Goal: Task Accomplishment & Management: Manage account settings

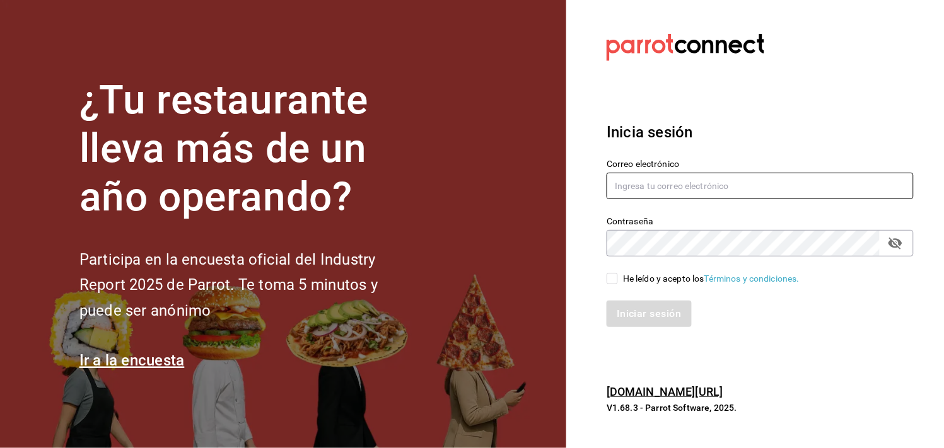
type input "[PERSON_NAME][EMAIL_ADDRESS][DOMAIN_NAME]"
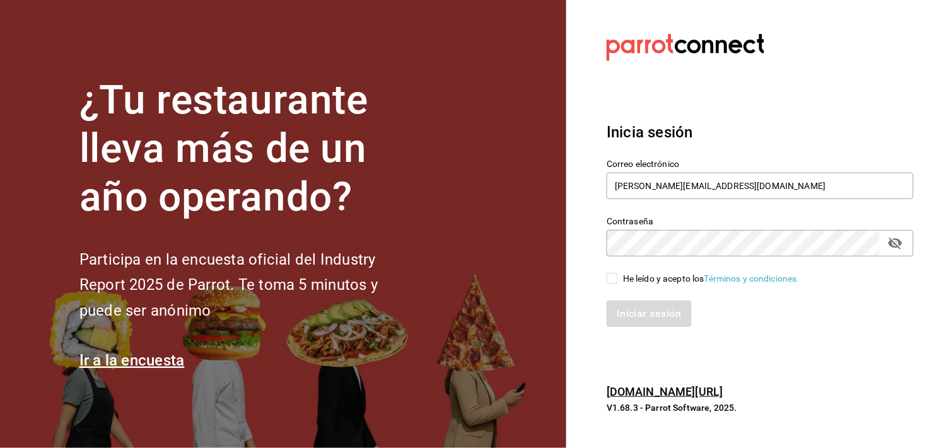
click at [612, 279] on input "He leído y acepto los Términos y condiciones." at bounding box center [611, 278] width 11 height 11
checkbox input "true"
click at [634, 305] on button "Iniciar sesión" at bounding box center [649, 314] width 86 height 26
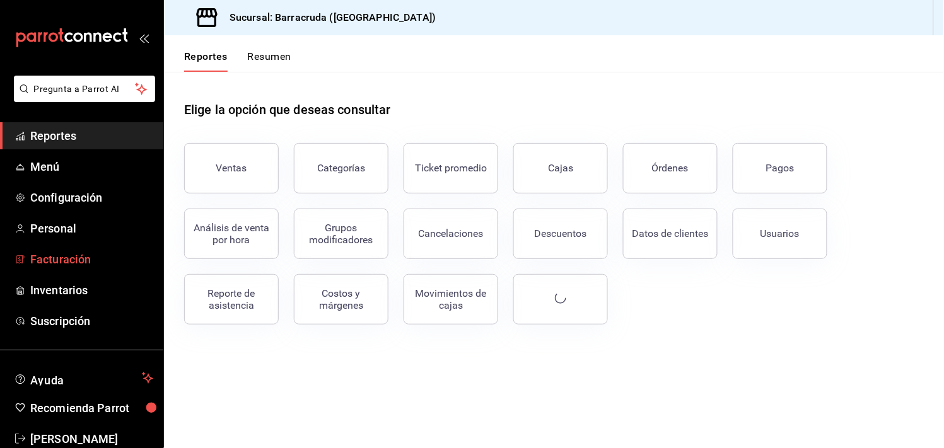
click at [77, 256] on span "Facturación" at bounding box center [91, 259] width 123 height 17
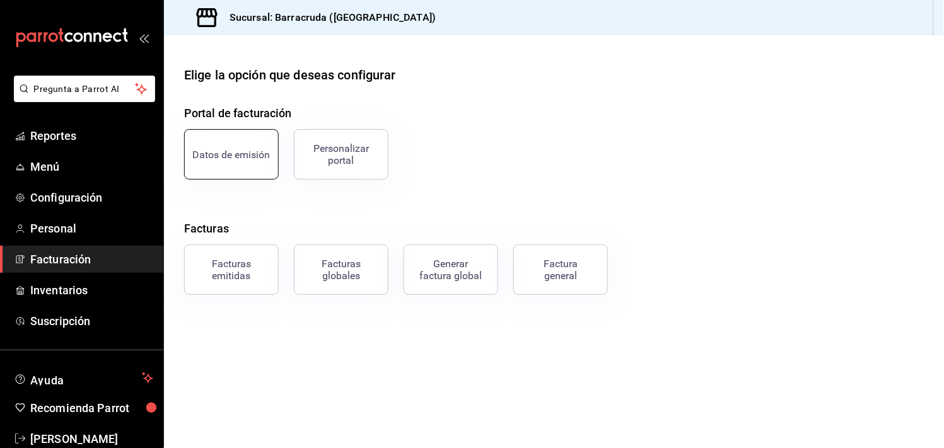
click at [250, 167] on button "Datos de emisión" at bounding box center [231, 154] width 95 height 50
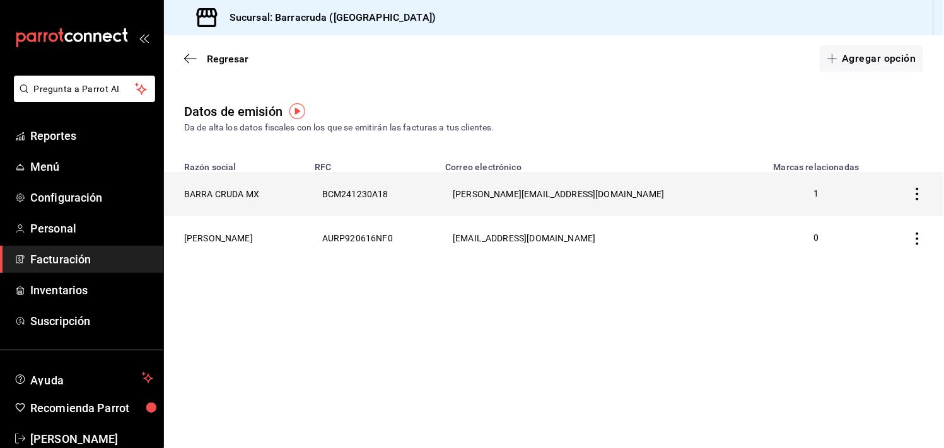
click at [740, 192] on th "[PERSON_NAME][EMAIL_ADDRESS][DOMAIN_NAME]" at bounding box center [593, 194] width 313 height 44
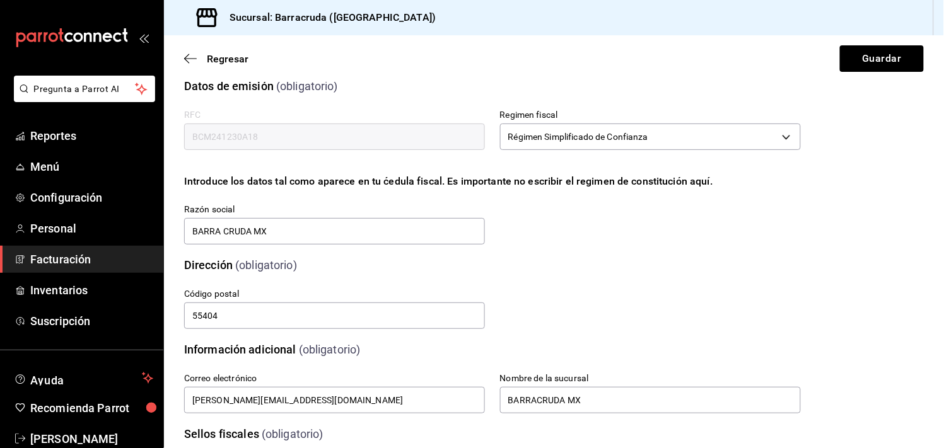
scroll to position [10, 0]
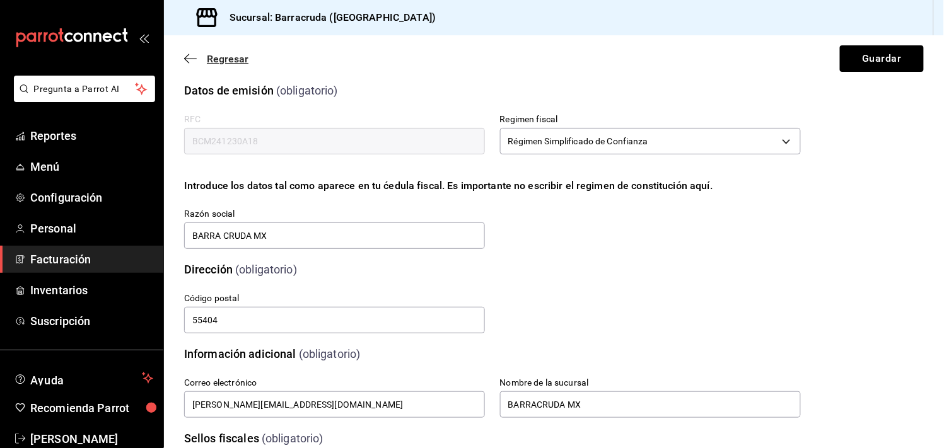
click at [192, 57] on icon "button" at bounding box center [190, 58] width 13 height 11
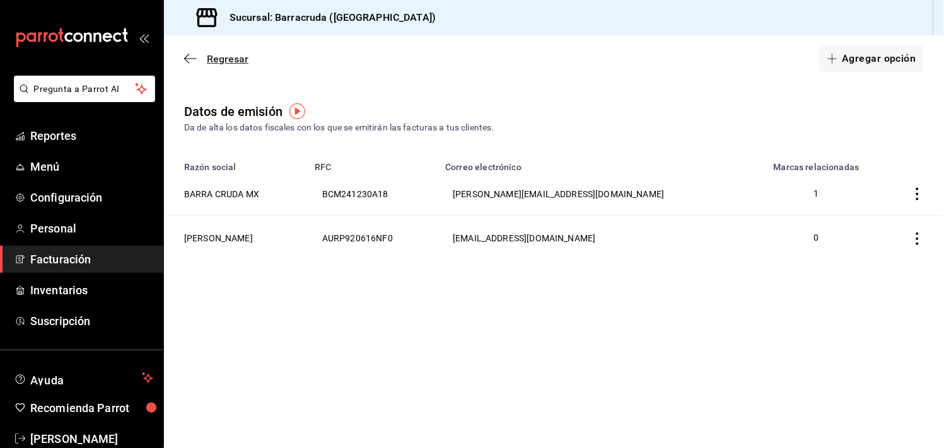
click at [185, 58] on icon "button" at bounding box center [186, 58] width 5 height 9
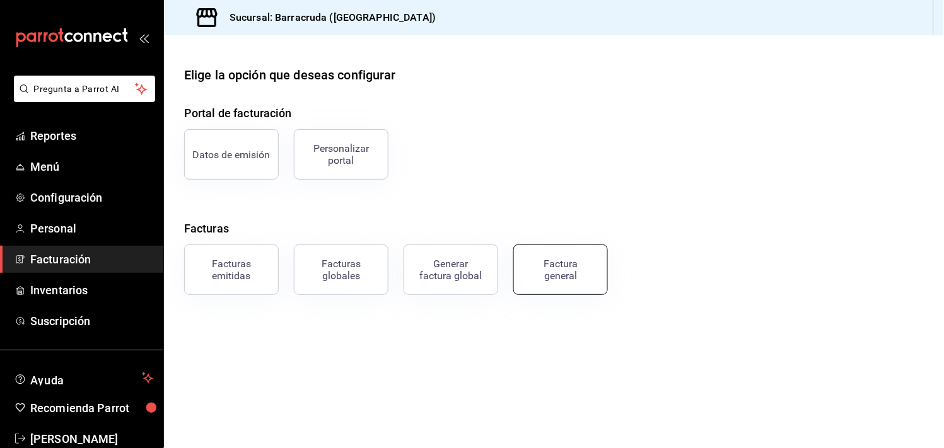
click at [576, 266] on div "Factura general" at bounding box center [560, 270] width 63 height 24
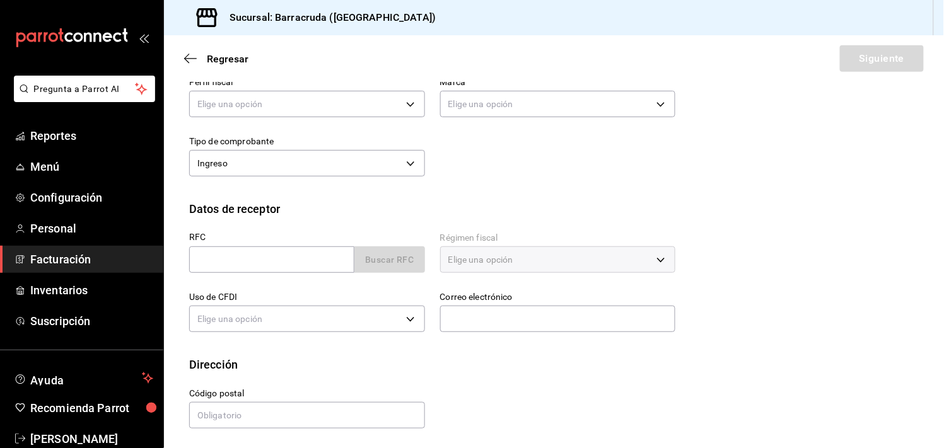
scroll to position [154, 0]
click at [187, 58] on icon "button" at bounding box center [190, 58] width 13 height 11
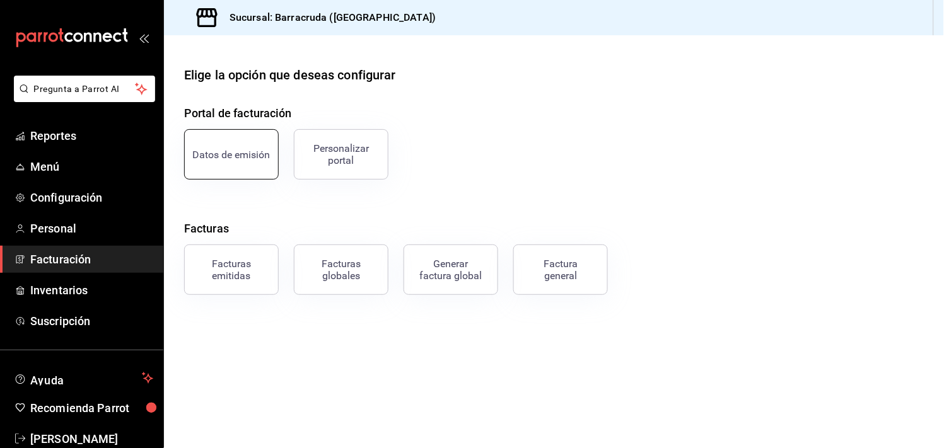
click at [263, 164] on button "Datos de emisión" at bounding box center [231, 154] width 95 height 50
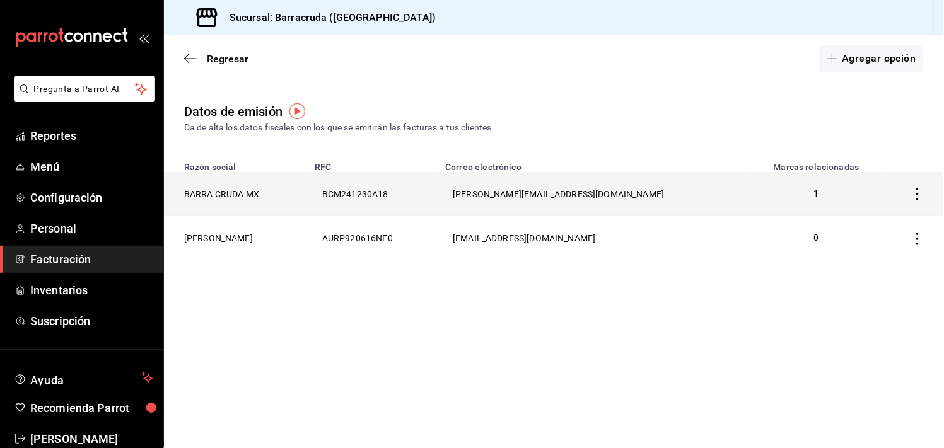
click at [307, 197] on th "BARRA CRUDA MX" at bounding box center [235, 194] width 143 height 44
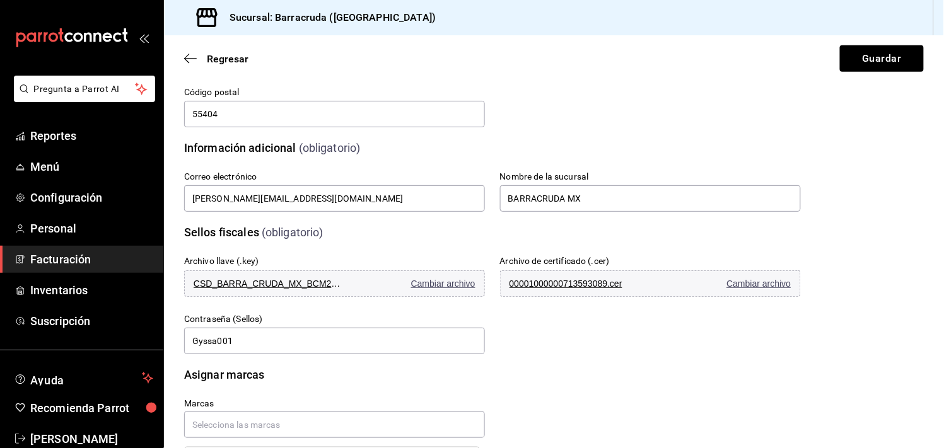
scroll to position [278, 0]
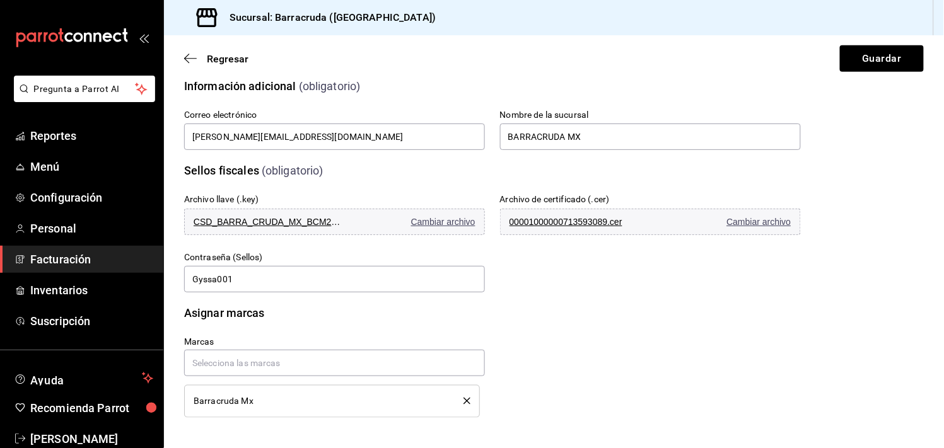
click at [184, 69] on div "Regresar Guardar" at bounding box center [554, 58] width 780 height 47
click at [184, 60] on icon "button" at bounding box center [190, 58] width 13 height 11
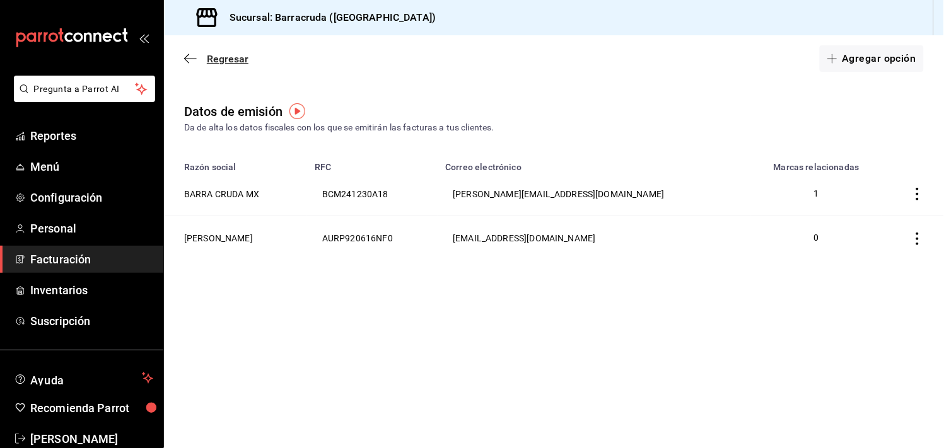
click at [192, 62] on icon "button" at bounding box center [190, 58] width 13 height 11
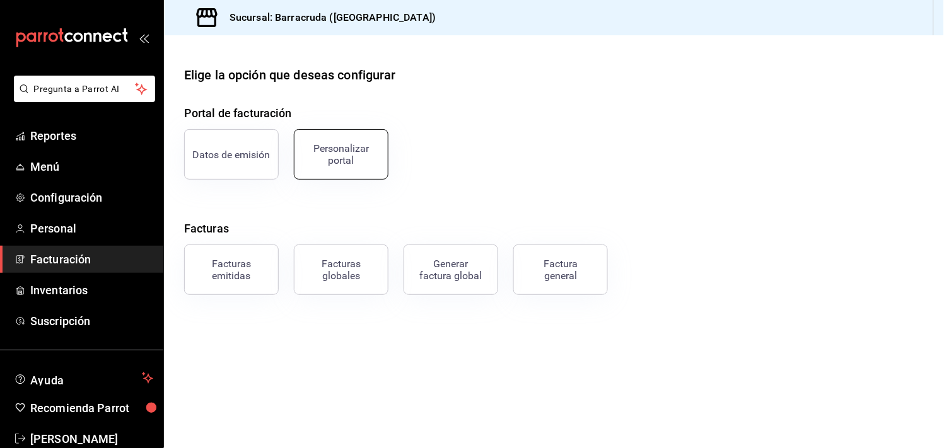
click at [318, 133] on button "Personalizar portal" at bounding box center [341, 154] width 95 height 50
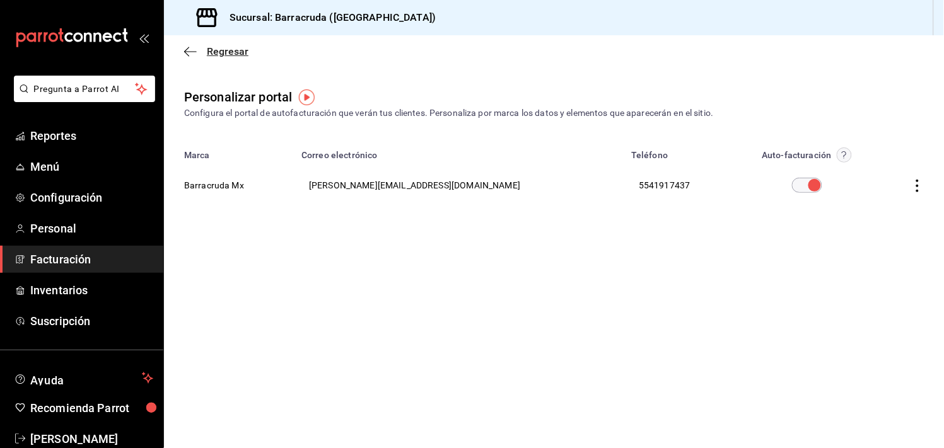
click at [184, 55] on icon "button" at bounding box center [190, 51] width 13 height 11
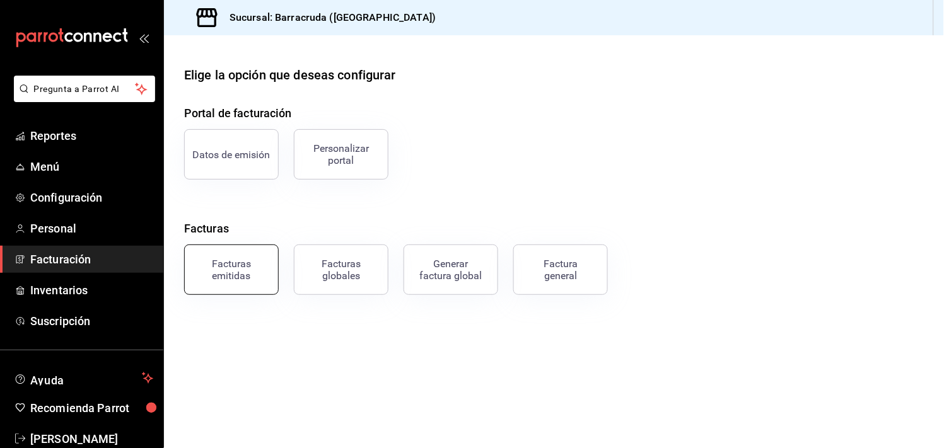
click at [235, 259] on div "Facturas emitidas" at bounding box center [231, 270] width 78 height 24
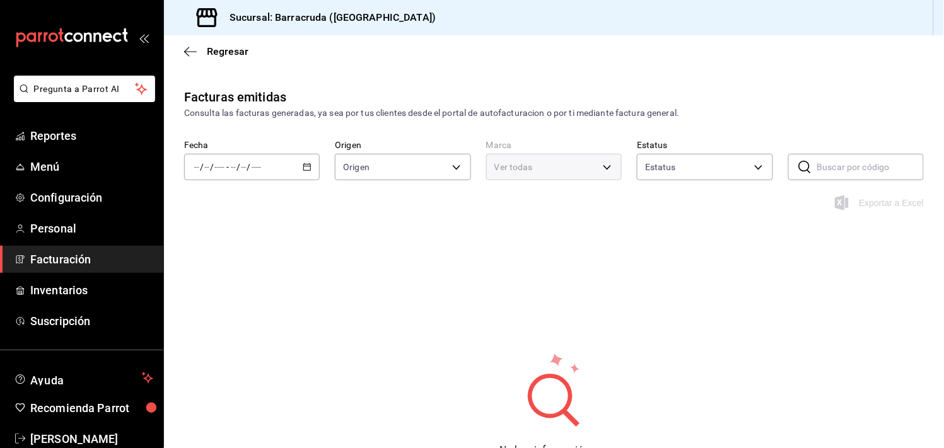
type input "ORDER_INVOICE,GENERAL_INVOICE"
type input "ACTIVE,PENDING_CANCELLATION,CANCELLED,PRE_CANCELLED"
type input "781d0e5e-0cd3-418f-8c9c-0f4117c8f844"
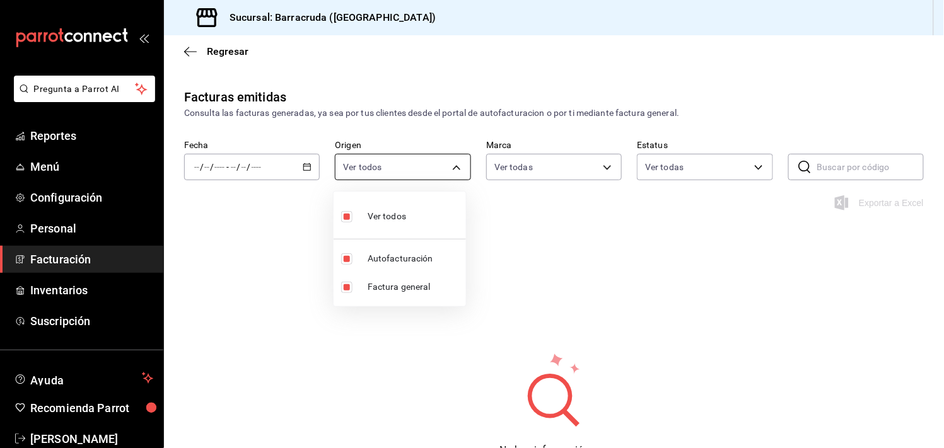
click at [413, 166] on body "Pregunta a Parrot AI Reportes Menú Configuración Personal Facturación Inventari…" at bounding box center [472, 224] width 944 height 448
click at [543, 236] on div at bounding box center [472, 224] width 944 height 448
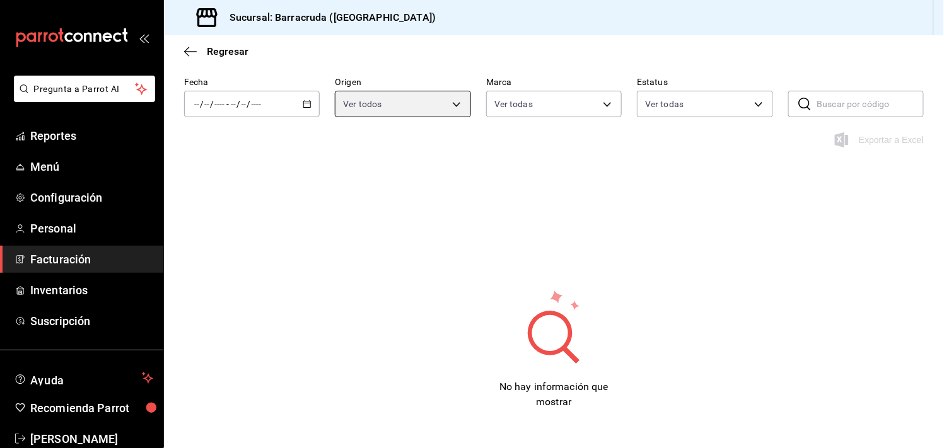
scroll to position [48, 0]
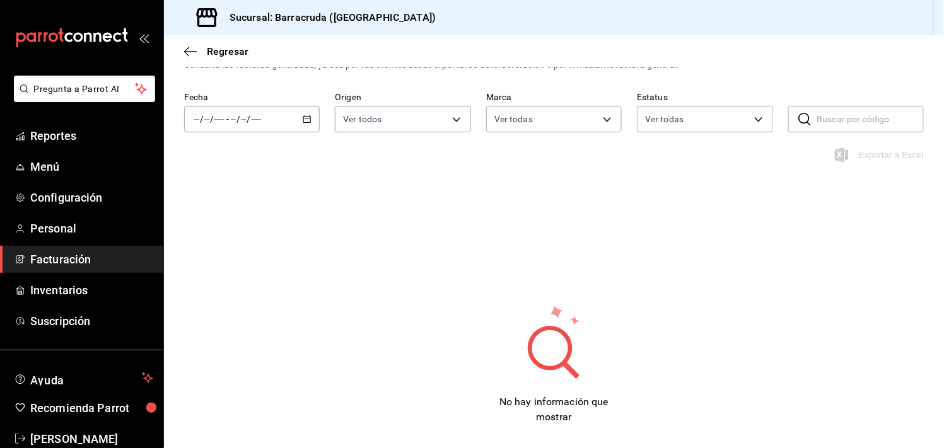
click at [308, 116] on icon "button" at bounding box center [307, 119] width 9 height 9
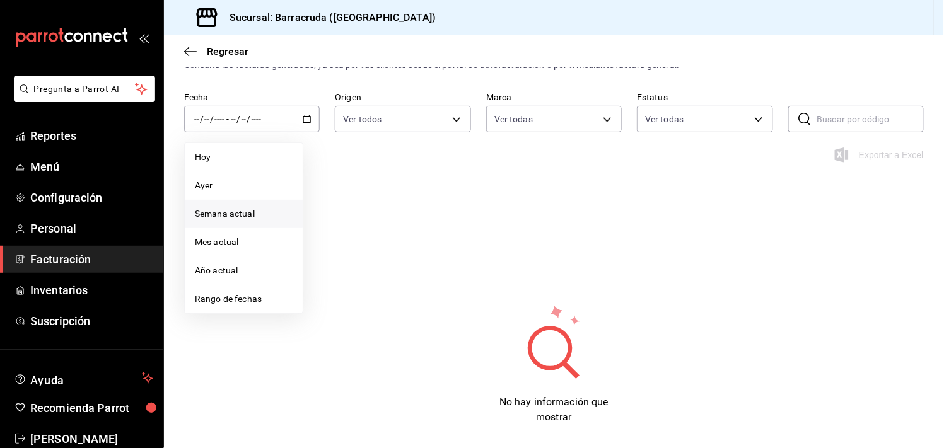
click at [231, 212] on span "Semana actual" at bounding box center [244, 213] width 98 height 13
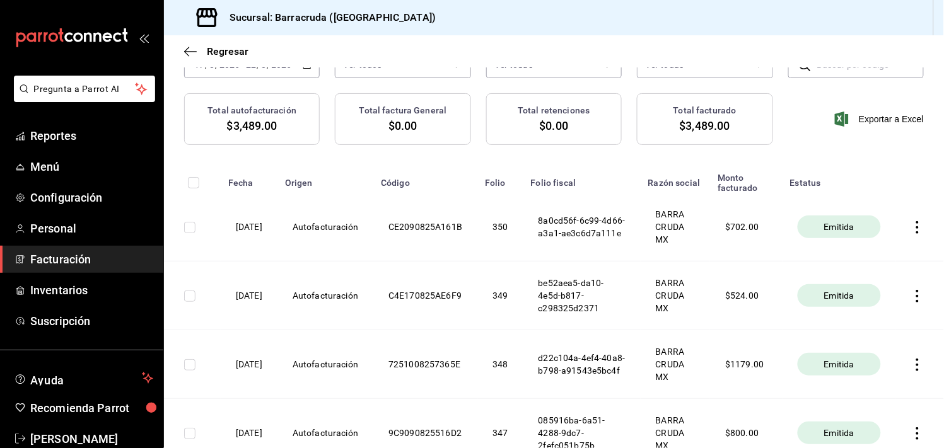
scroll to position [124, 0]
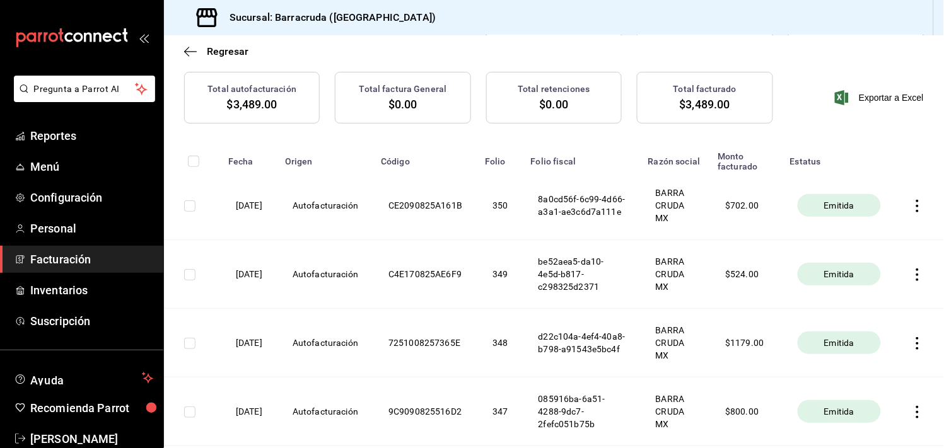
click at [911, 207] on icon "button" at bounding box center [917, 206] width 13 height 13
click at [391, 197] on div at bounding box center [472, 224] width 944 height 448
click at [190, 204] on input "checkbox" at bounding box center [189, 205] width 11 height 11
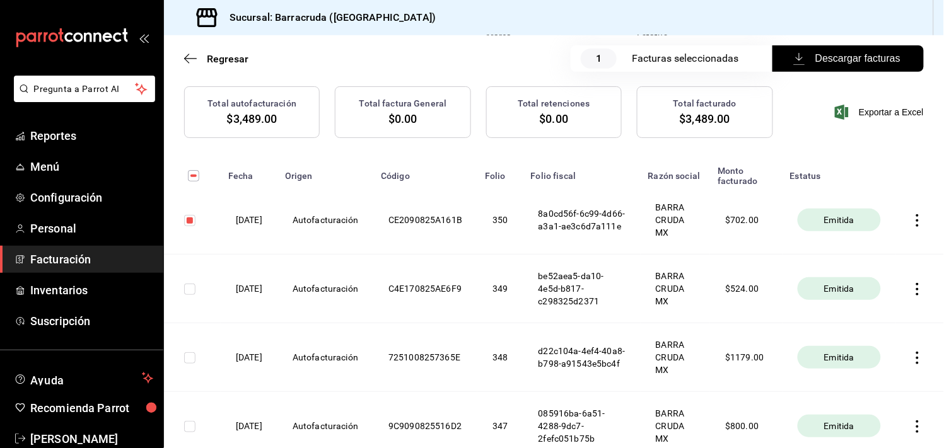
scroll to position [137, 0]
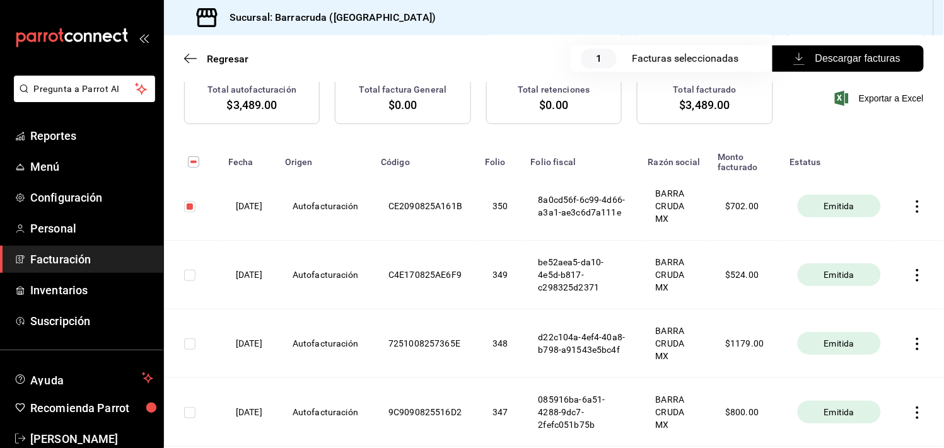
click at [190, 204] on input "checkbox" at bounding box center [189, 206] width 11 height 11
checkbox input "false"
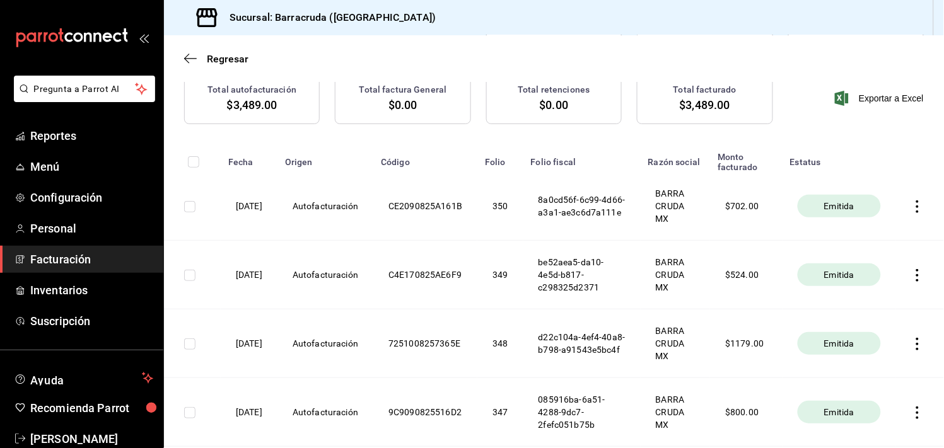
scroll to position [124, 0]
click at [806, 206] on div "Emitida" at bounding box center [838, 205] width 83 height 23
click at [819, 206] on span "Emitida" at bounding box center [839, 205] width 40 height 13
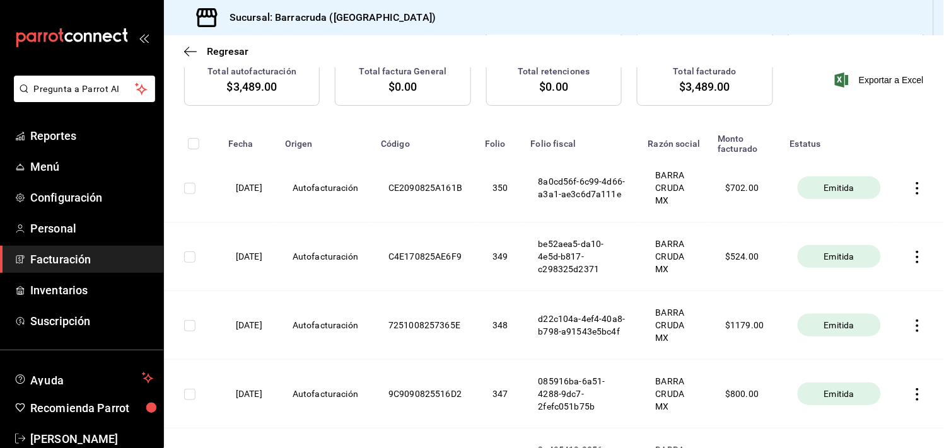
scroll to position [146, 0]
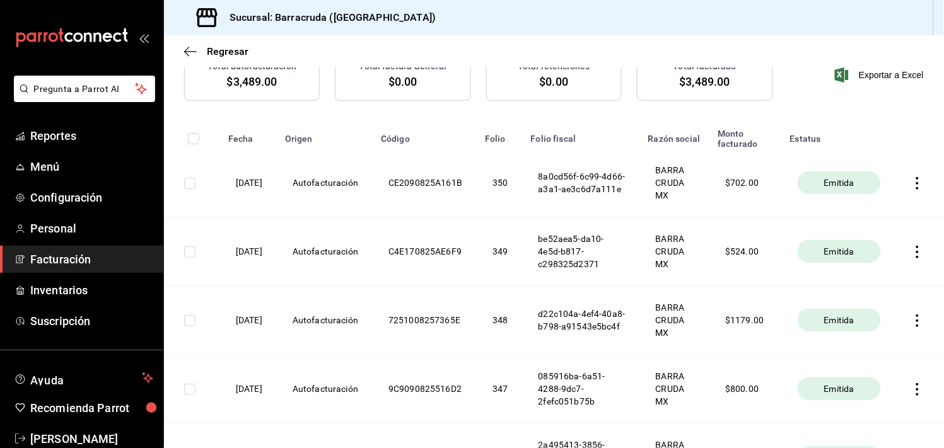
click at [911, 187] on icon "button" at bounding box center [917, 183] width 13 height 13
click at [880, 154] on div "Descargar PDF" at bounding box center [867, 154] width 61 height 10
click at [916, 253] on icon "button" at bounding box center [917, 252] width 3 height 13
click at [860, 230] on li "Descargar PDF" at bounding box center [857, 222] width 111 height 32
click at [911, 318] on icon "button" at bounding box center [917, 321] width 13 height 13
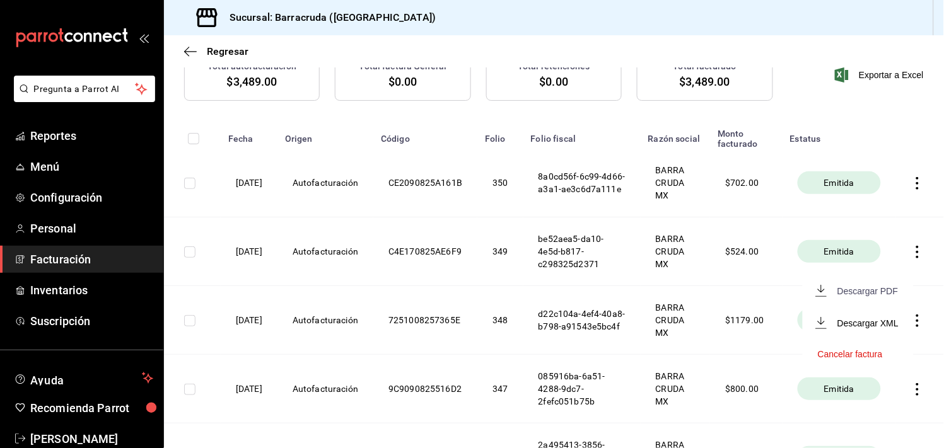
click at [871, 296] on span "Descargar PDF" at bounding box center [858, 291] width 80 height 12
click at [185, 46] on icon "button" at bounding box center [190, 51] width 13 height 11
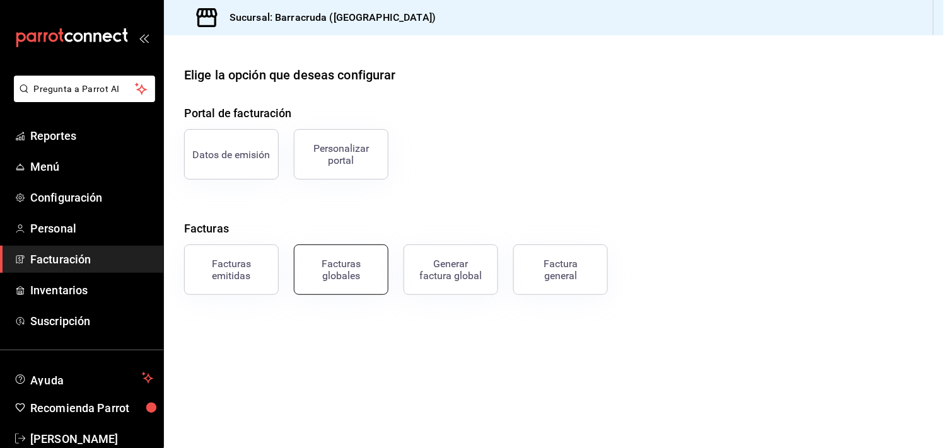
click at [349, 269] on div "Facturas globales" at bounding box center [341, 270] width 78 height 24
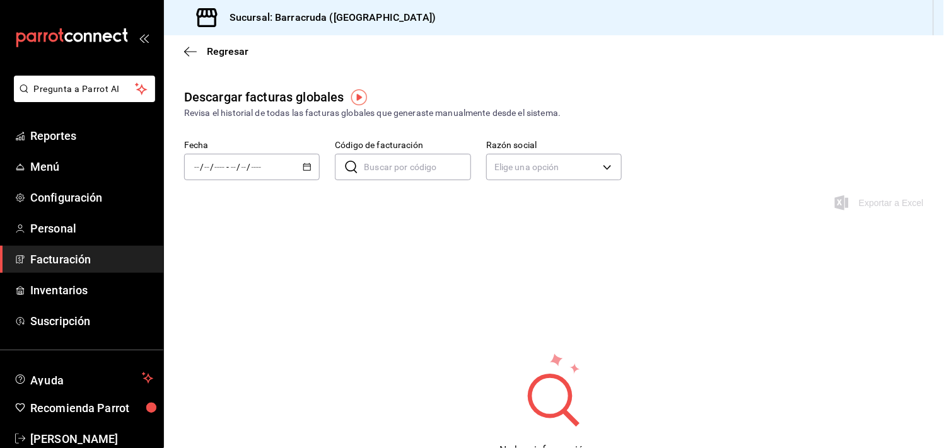
click at [299, 169] on div "/ / - / /" at bounding box center [252, 167] width 136 height 26
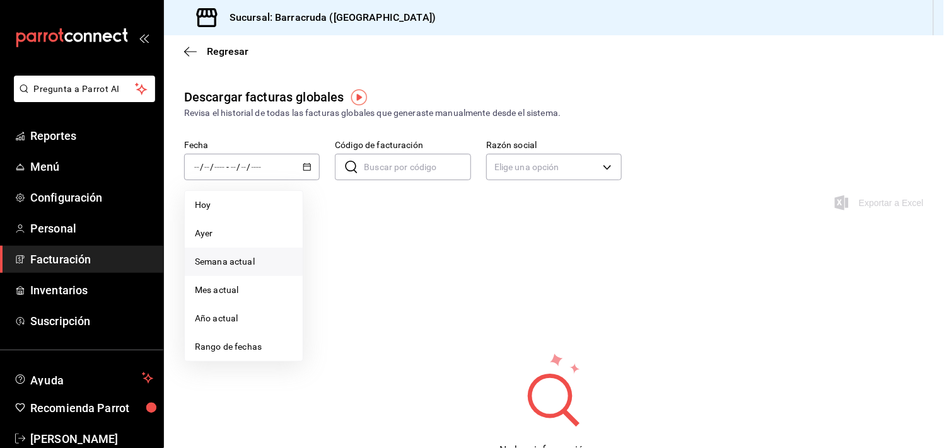
click at [236, 263] on span "Semana actual" at bounding box center [244, 261] width 98 height 13
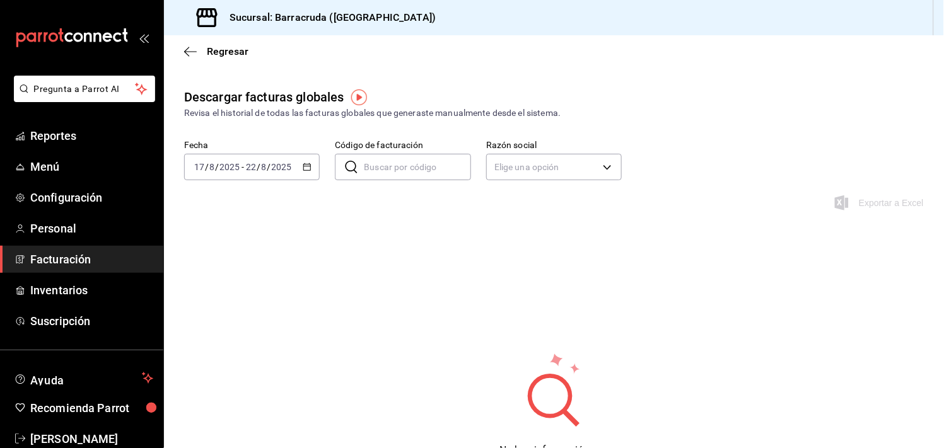
click at [279, 159] on div "[DATE] [DATE] - [DATE] [DATE]" at bounding box center [252, 167] width 136 height 26
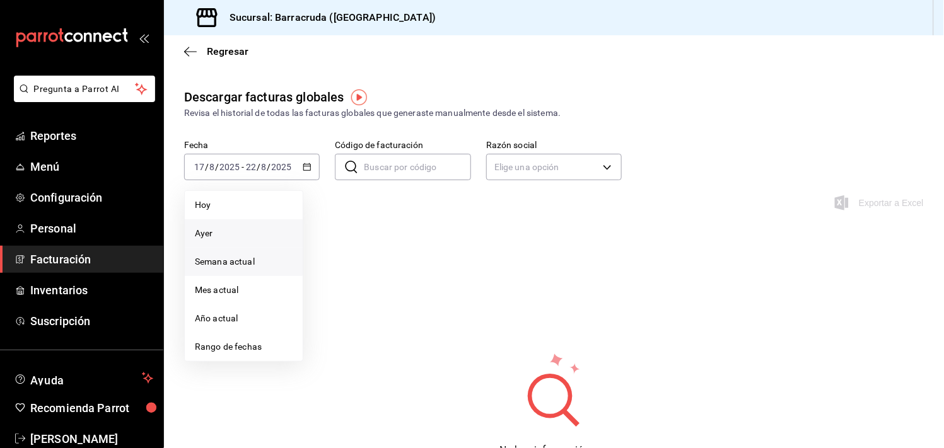
click at [236, 230] on span "Ayer" at bounding box center [244, 233] width 98 height 13
click at [221, 199] on span "Hoy" at bounding box center [244, 205] width 98 height 13
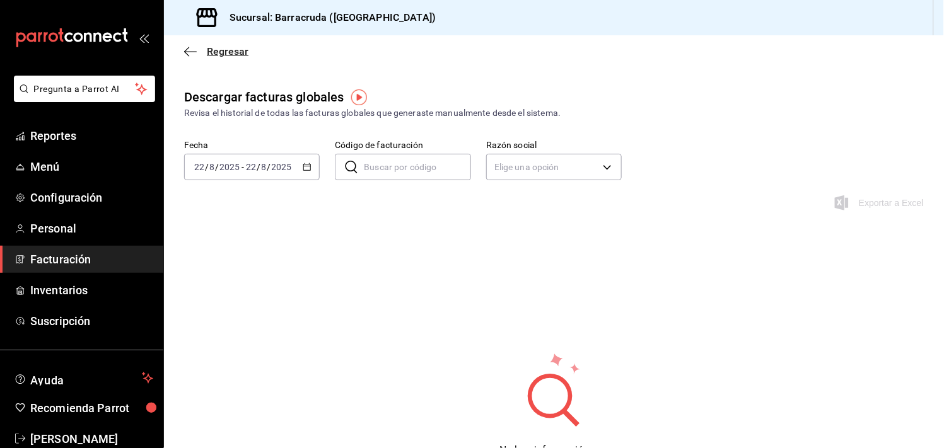
click at [192, 47] on icon "button" at bounding box center [190, 51] width 13 height 11
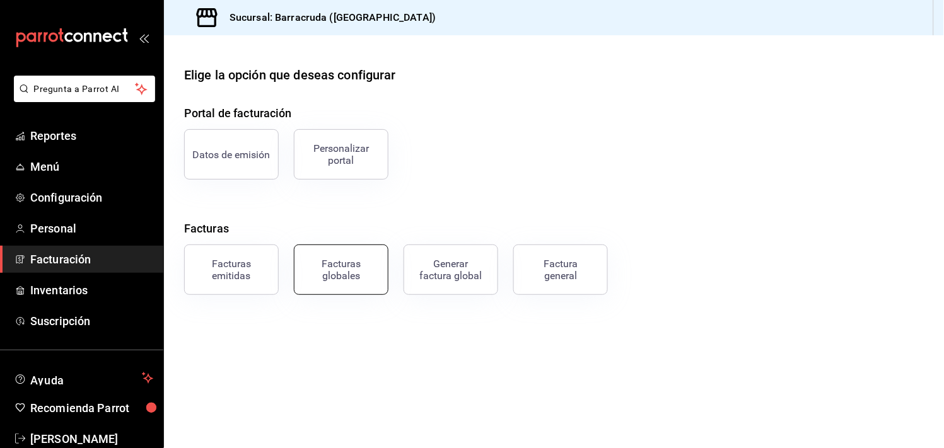
click at [361, 277] on div "Facturas globales" at bounding box center [341, 270] width 78 height 24
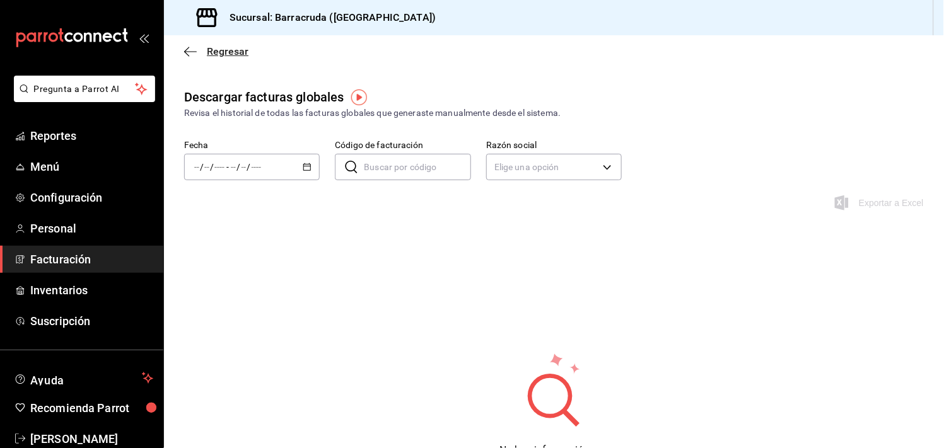
click at [187, 55] on icon "button" at bounding box center [190, 51] width 13 height 11
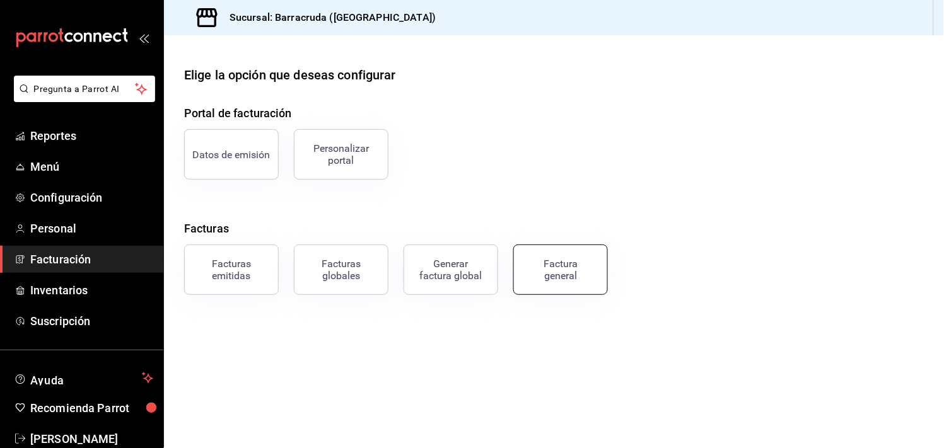
click at [568, 265] on div "Factura general" at bounding box center [560, 270] width 63 height 24
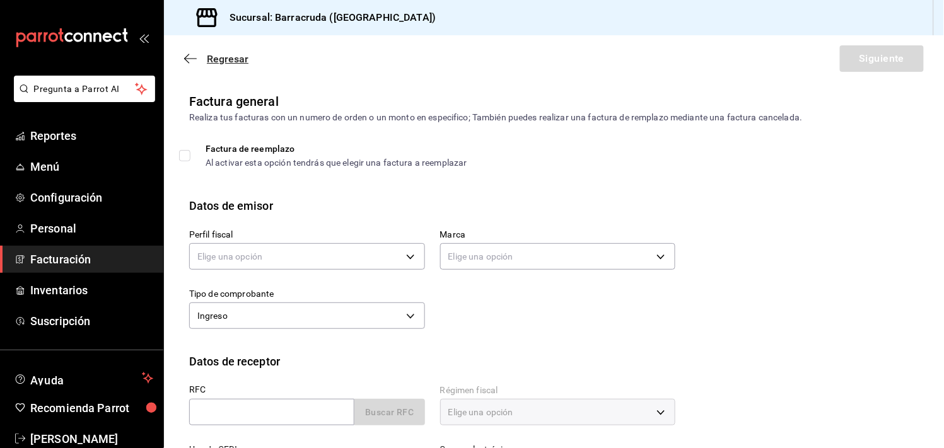
click at [187, 59] on icon "button" at bounding box center [190, 58] width 13 height 11
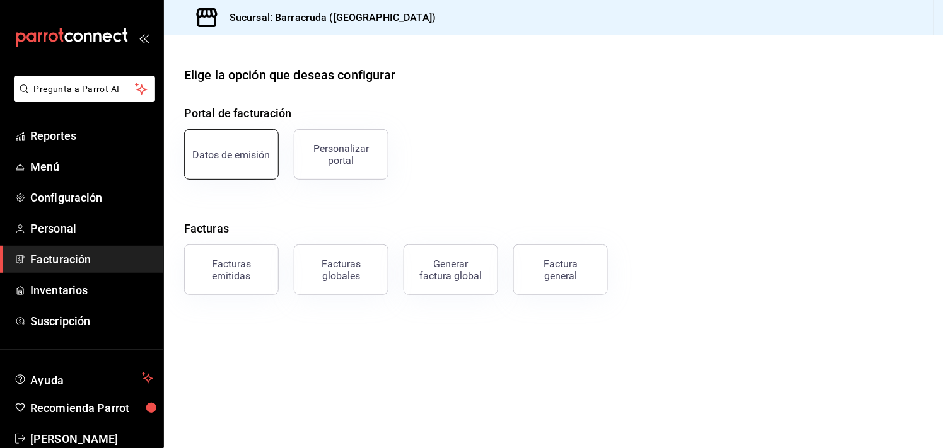
click at [246, 153] on div "Datos de emisión" at bounding box center [232, 155] width 78 height 12
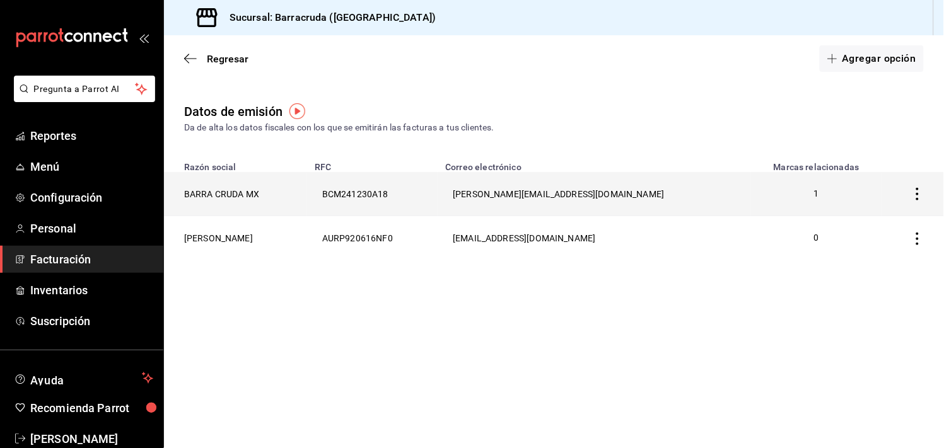
click at [914, 193] on icon "button" at bounding box center [917, 194] width 13 height 13
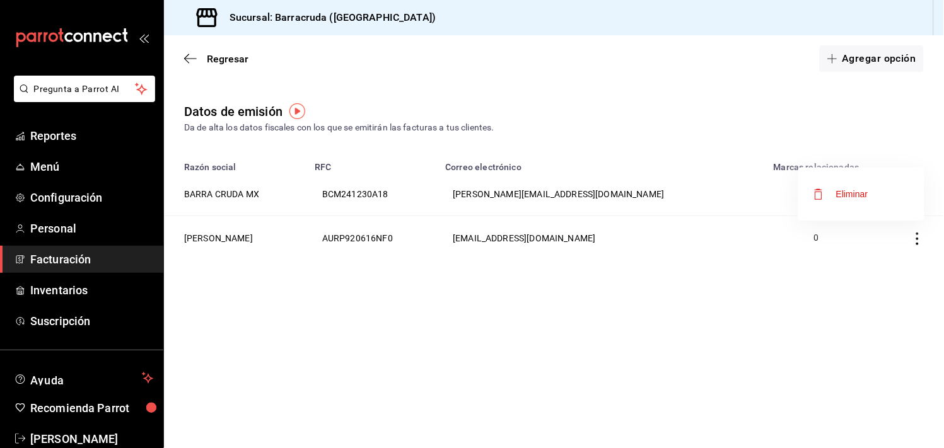
click at [719, 339] on div at bounding box center [472, 224] width 944 height 448
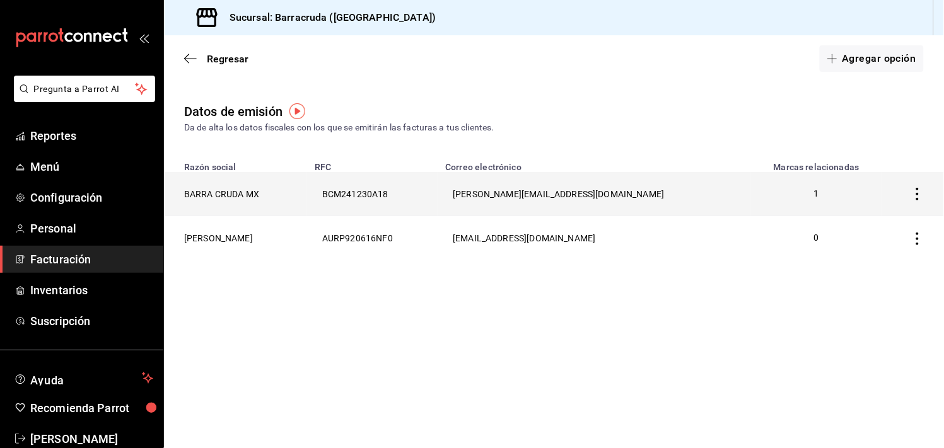
click at [437, 209] on th "BCM241230A18" at bounding box center [372, 194] width 130 height 44
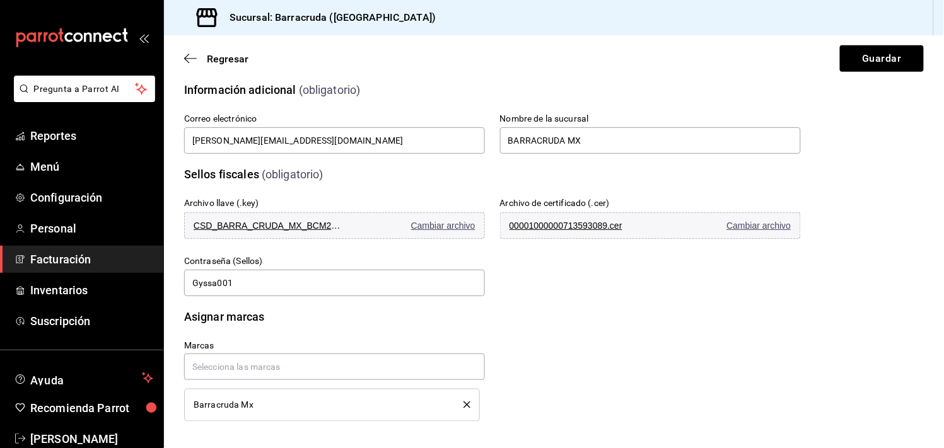
scroll to position [278, 0]
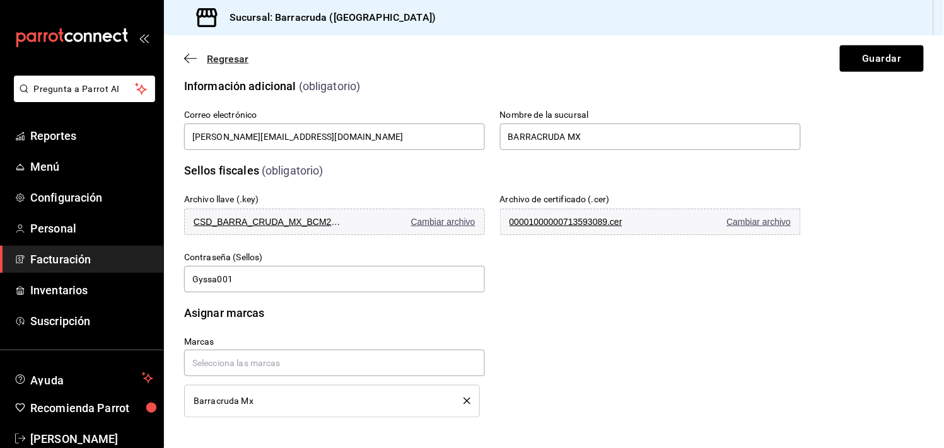
click at [190, 53] on span "Regresar" at bounding box center [216, 59] width 64 height 12
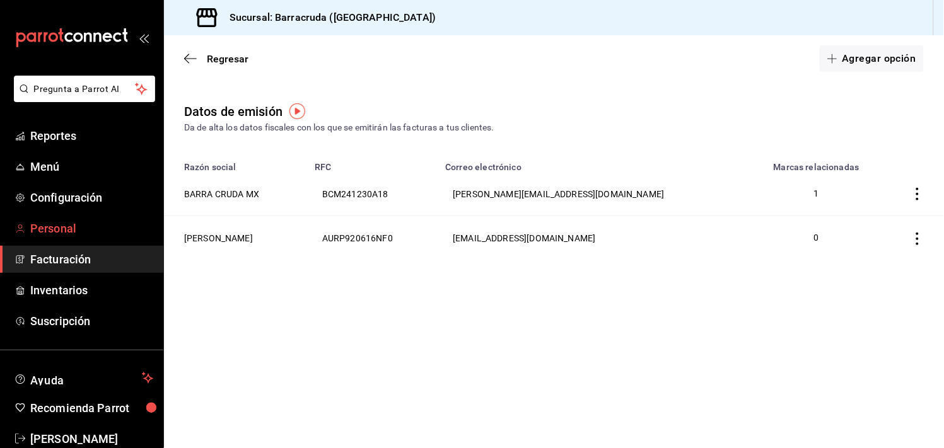
click at [85, 234] on span "Personal" at bounding box center [91, 228] width 123 height 17
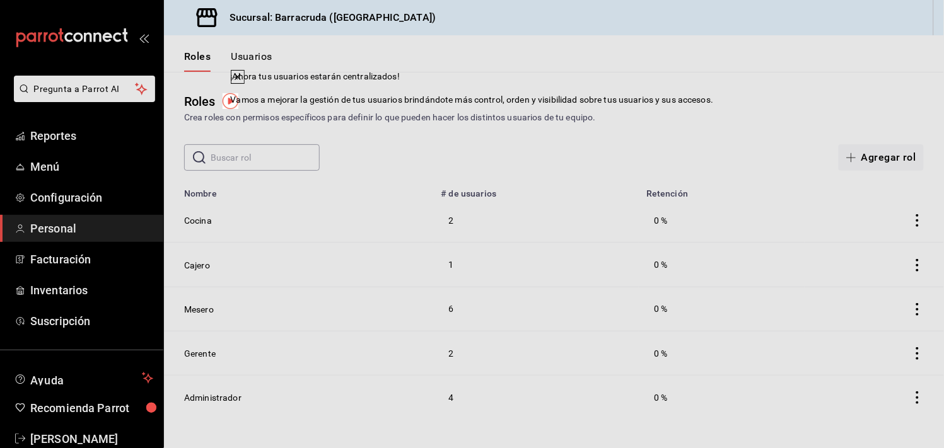
click at [613, 121] on div "Crea roles con permisos específicos para definir lo que pueden hacer los distin…" at bounding box center [553, 117] width 739 height 13
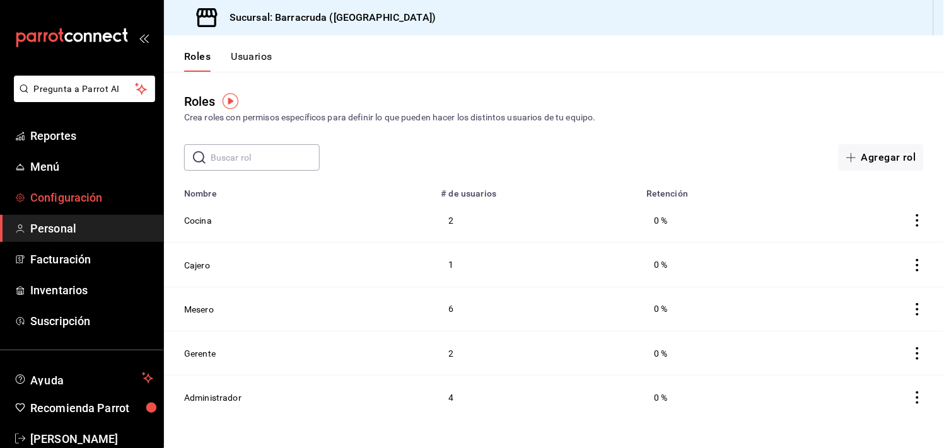
click at [95, 192] on span "Configuración" at bounding box center [91, 197] width 123 height 17
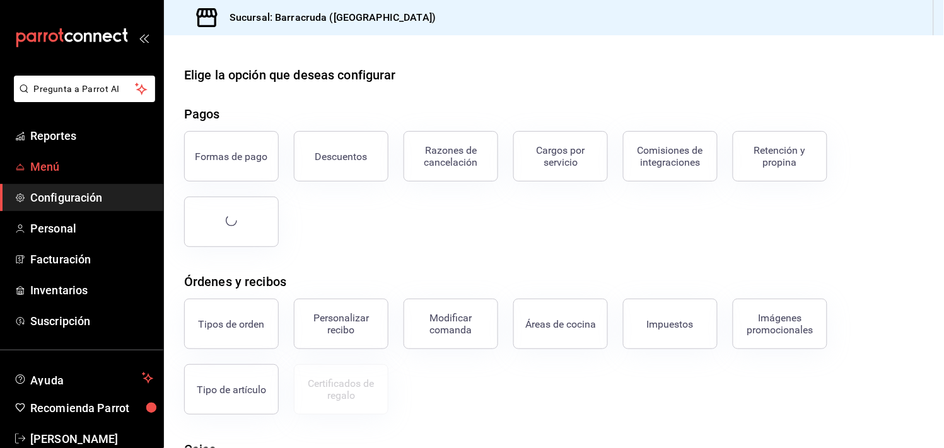
click at [63, 170] on span "Menú" at bounding box center [91, 166] width 123 height 17
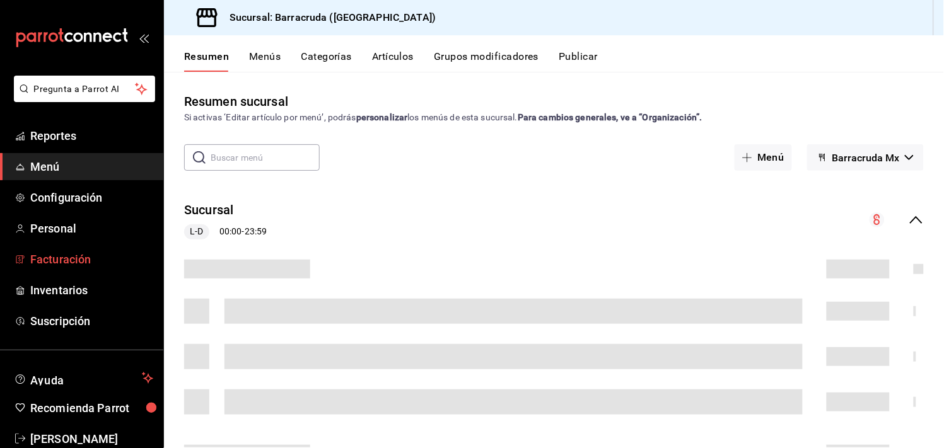
click at [59, 251] on span "Facturación" at bounding box center [91, 259] width 123 height 17
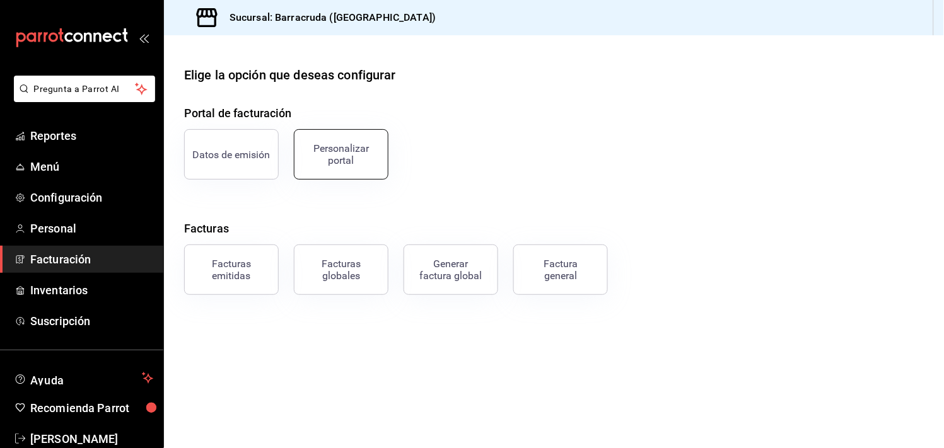
click at [378, 151] on button "Personalizar portal" at bounding box center [341, 154] width 95 height 50
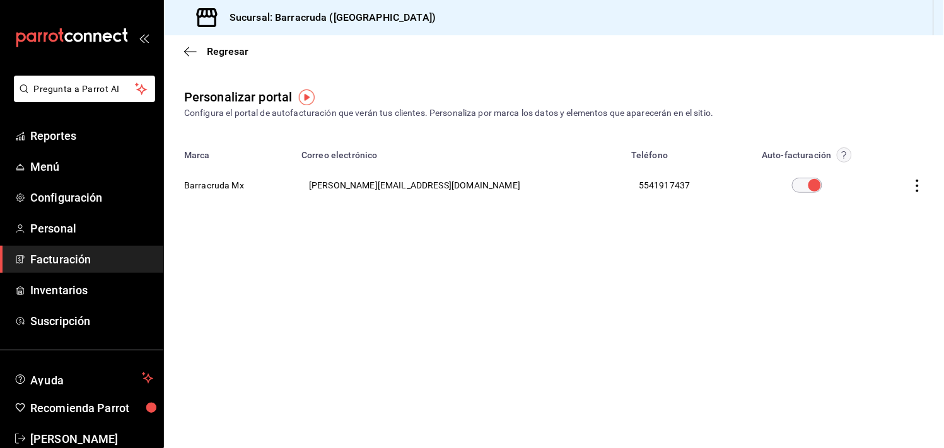
click at [919, 189] on icon "button" at bounding box center [917, 186] width 13 height 13
click at [698, 279] on div at bounding box center [472, 224] width 944 height 448
click at [195, 54] on icon "button" at bounding box center [190, 51] width 13 height 11
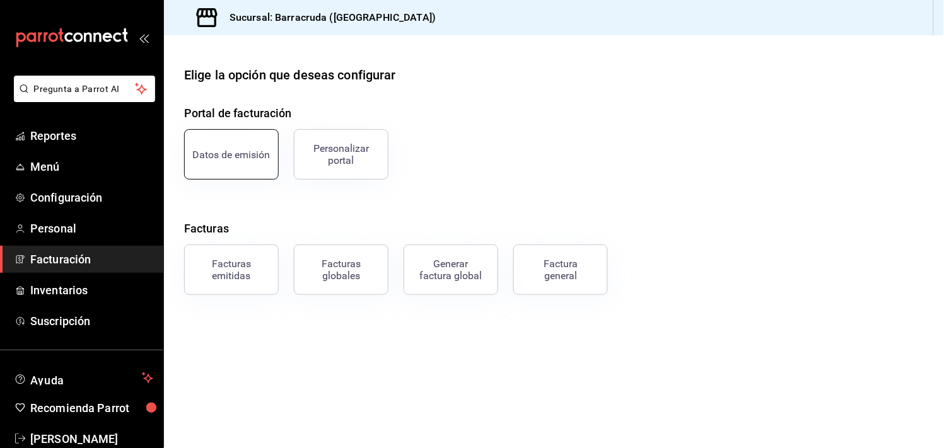
click at [234, 165] on button "Datos de emisión" at bounding box center [231, 154] width 95 height 50
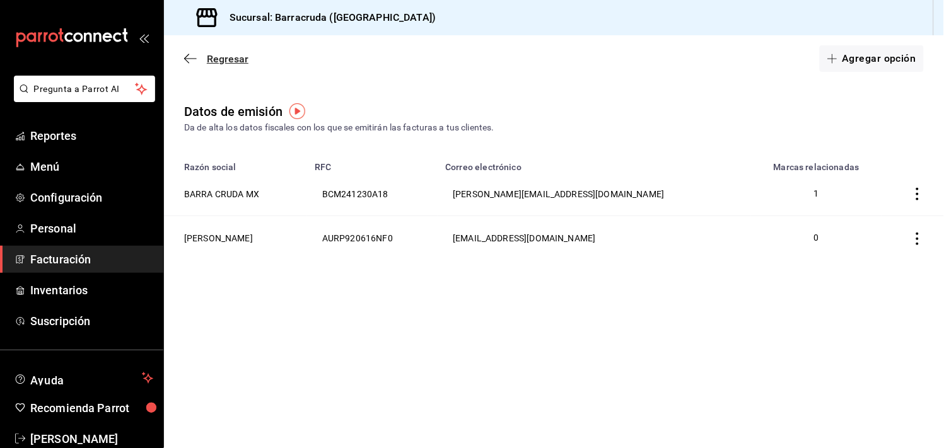
click at [187, 57] on icon "button" at bounding box center [190, 58] width 13 height 11
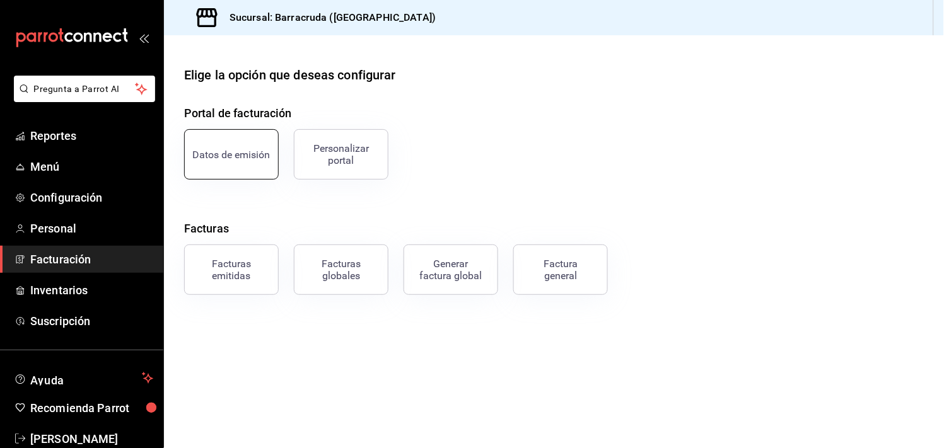
click at [240, 171] on button "Datos de emisión" at bounding box center [231, 154] width 95 height 50
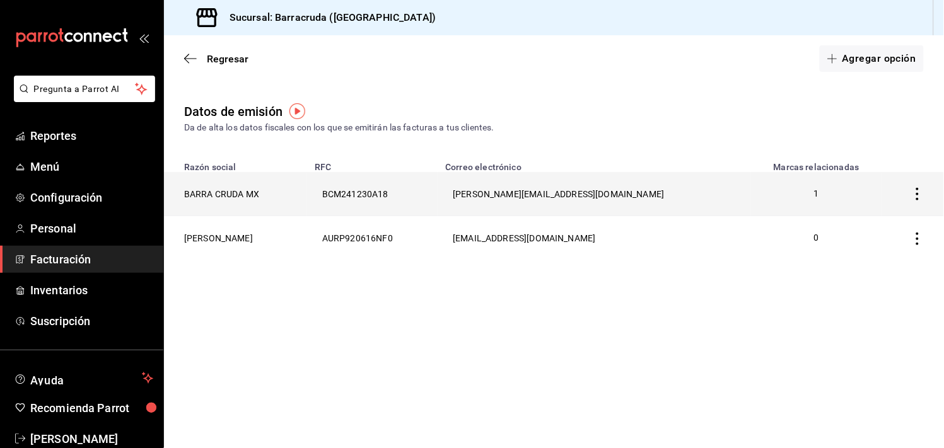
click at [437, 198] on th "BCM241230A18" at bounding box center [372, 194] width 130 height 44
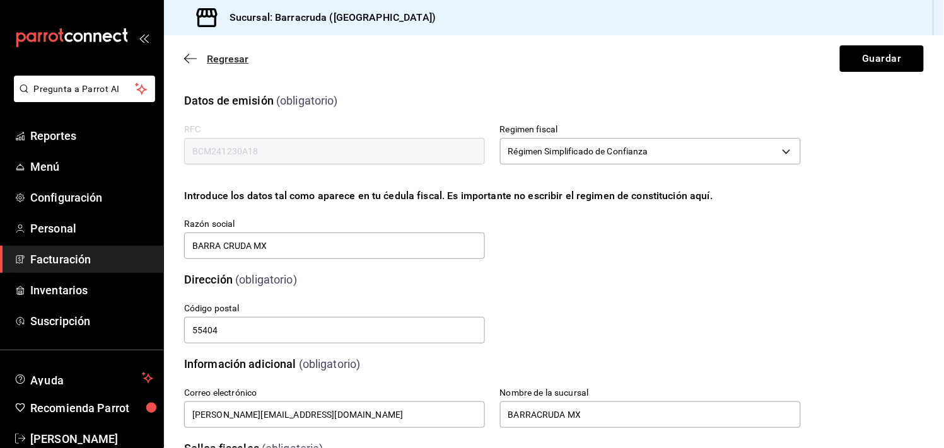
click at [190, 53] on icon "button" at bounding box center [190, 58] width 13 height 11
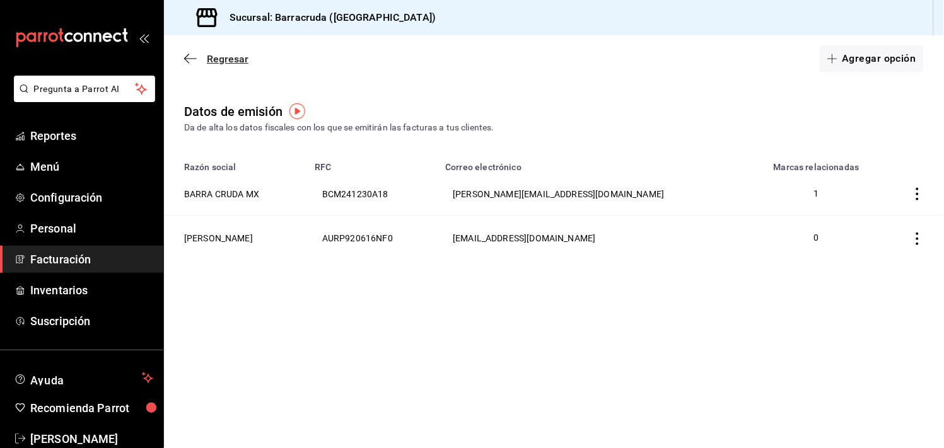
click at [192, 55] on icon "button" at bounding box center [190, 58] width 13 height 11
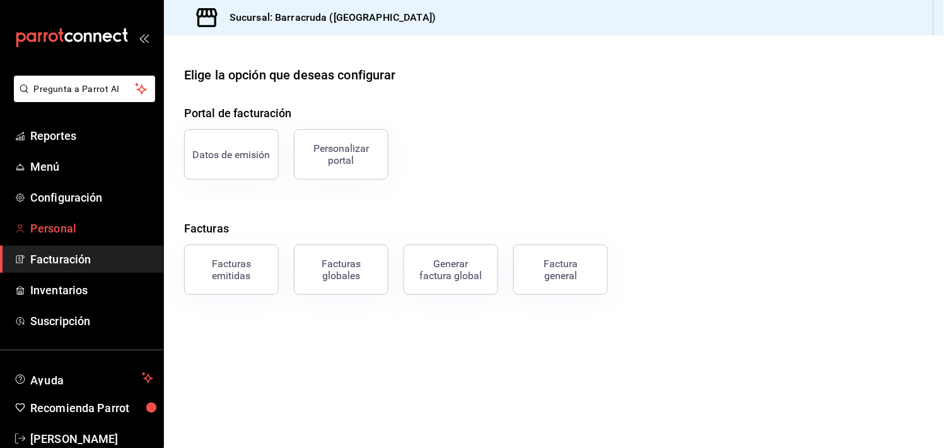
click at [66, 234] on span "Personal" at bounding box center [91, 228] width 123 height 17
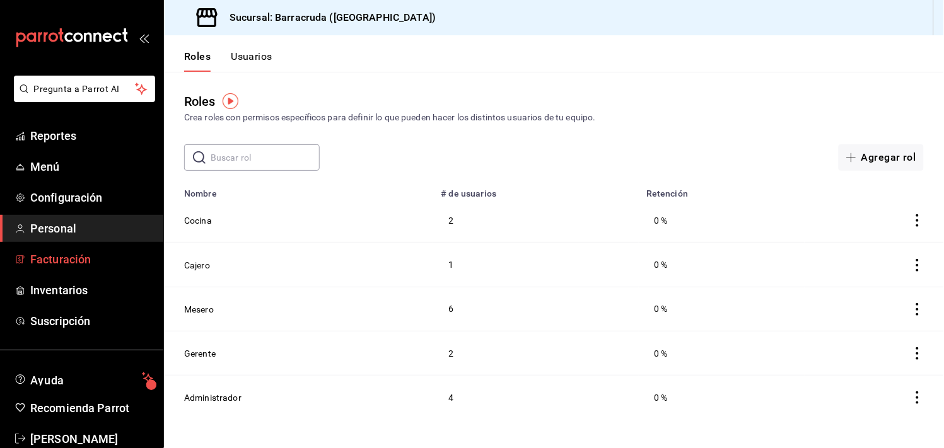
scroll to position [27, 0]
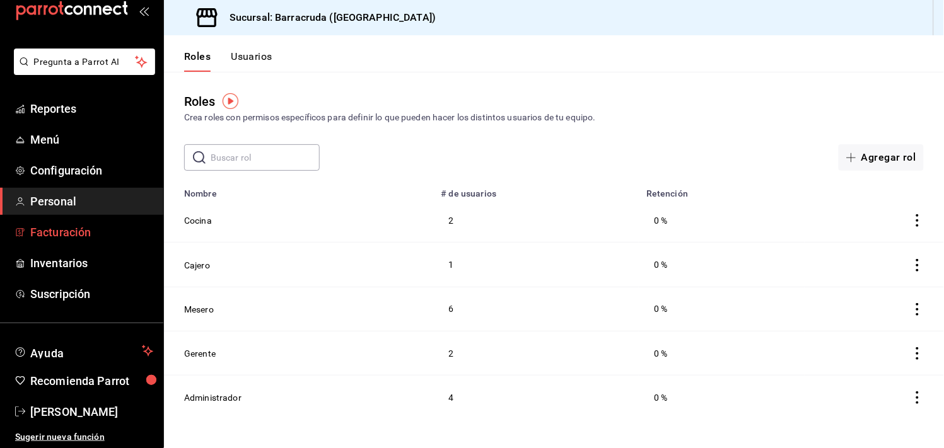
click at [79, 243] on link "Facturación" at bounding box center [81, 232] width 163 height 27
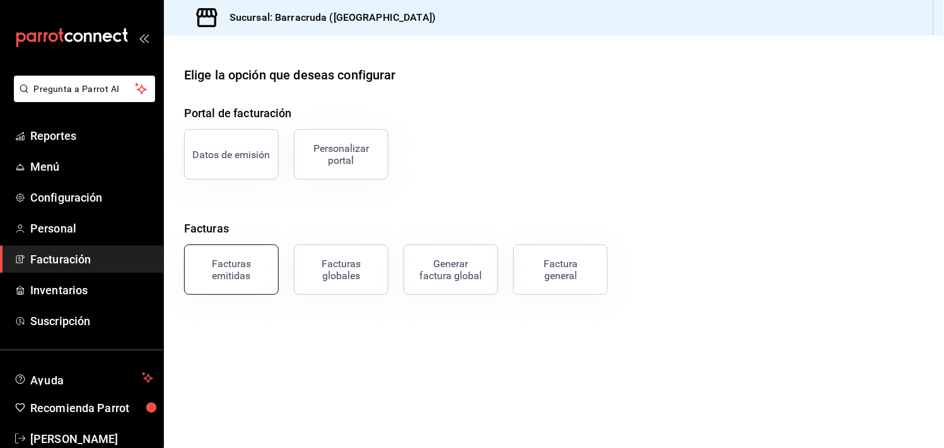
click at [257, 284] on button "Facturas emitidas" at bounding box center [231, 270] width 95 height 50
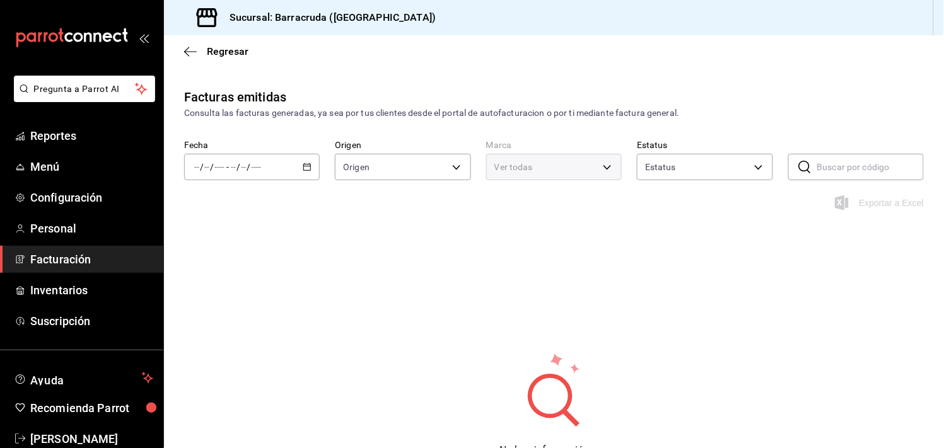
type input "ORDER_INVOICE,GENERAL_INVOICE"
type input "ACTIVE,PENDING_CANCELLATION,CANCELLED,PRE_CANCELLED"
type input "781d0e5e-0cd3-418f-8c9c-0f4117c8f844"
click at [309, 167] on \(Stroke\) "button" at bounding box center [307, 167] width 8 height 7
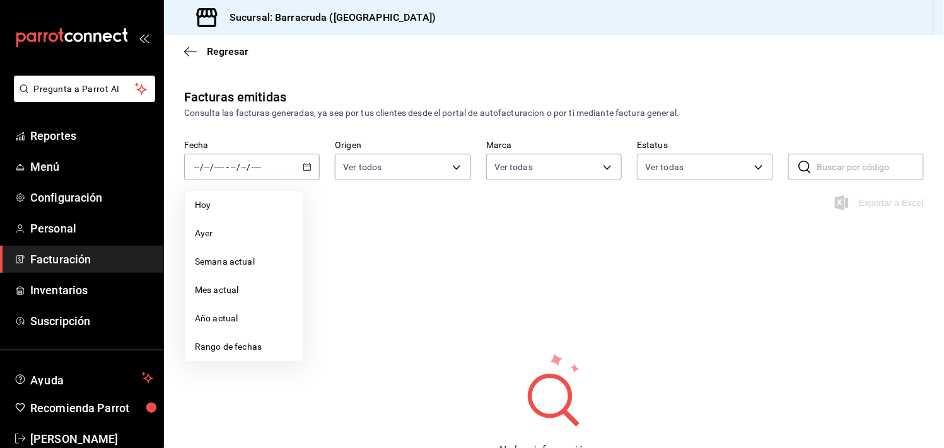
click at [72, 254] on span "Facturación" at bounding box center [91, 259] width 123 height 17
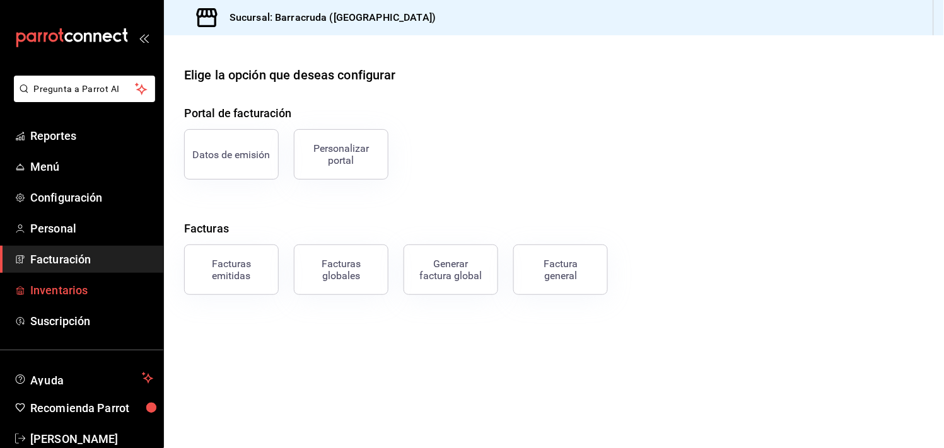
click at [61, 289] on span "Inventarios" at bounding box center [91, 290] width 123 height 17
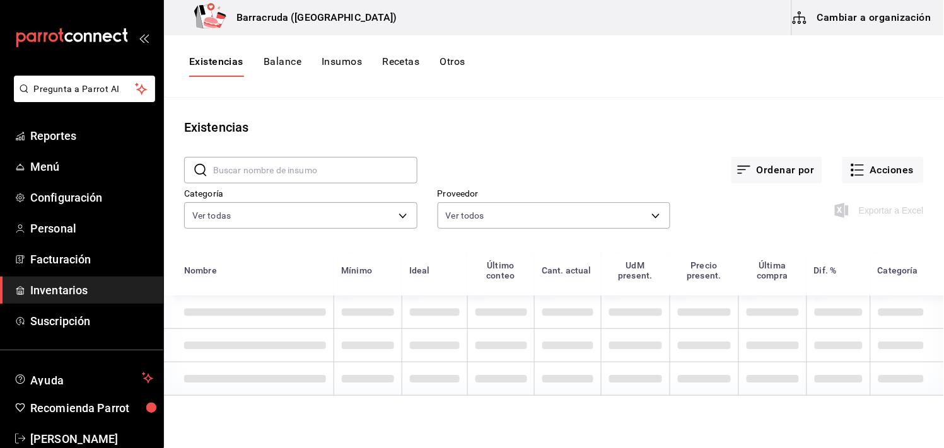
click at [855, 17] on button "Cambiar a organización" at bounding box center [863, 17] width 142 height 35
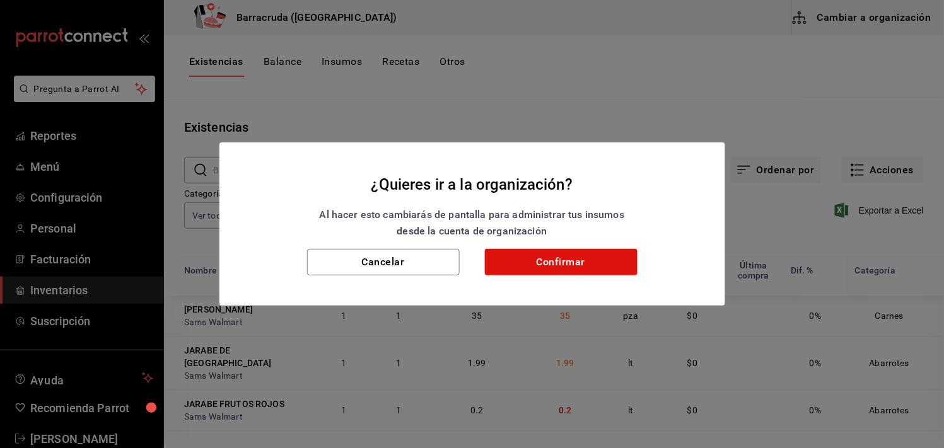
click at [559, 268] on button "Confirmar" at bounding box center [561, 262] width 153 height 26
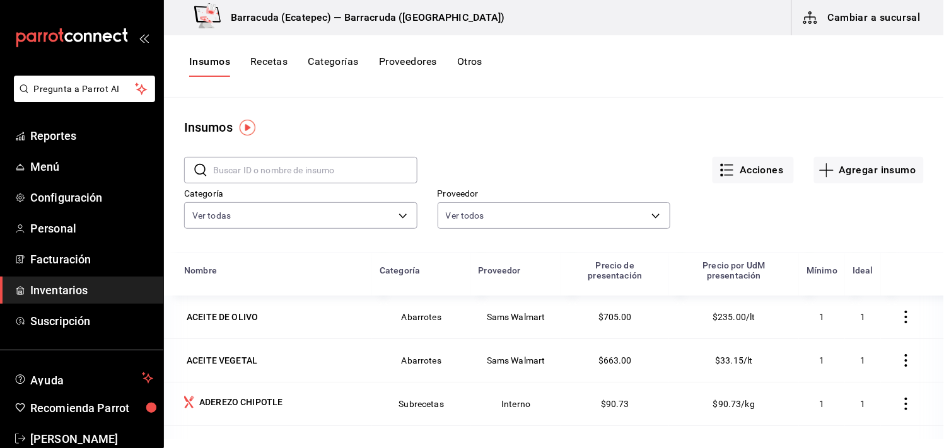
click at [393, 63] on button "Proveedores" at bounding box center [408, 65] width 58 height 21
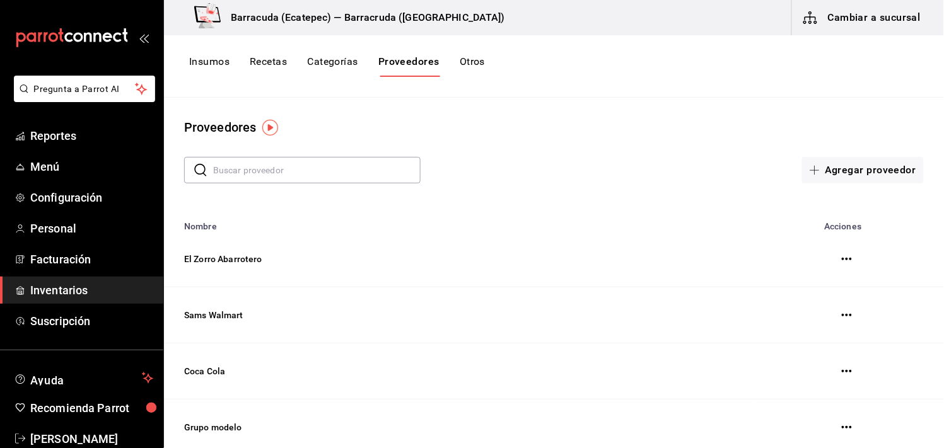
click at [311, 66] on button "Categorías" at bounding box center [332, 65] width 51 height 21
click at [199, 54] on div "Insumos Recetas Categorías Proveedores Otros" at bounding box center [554, 66] width 780 height 62
click at [204, 66] on button "Insumos" at bounding box center [209, 65] width 40 height 21
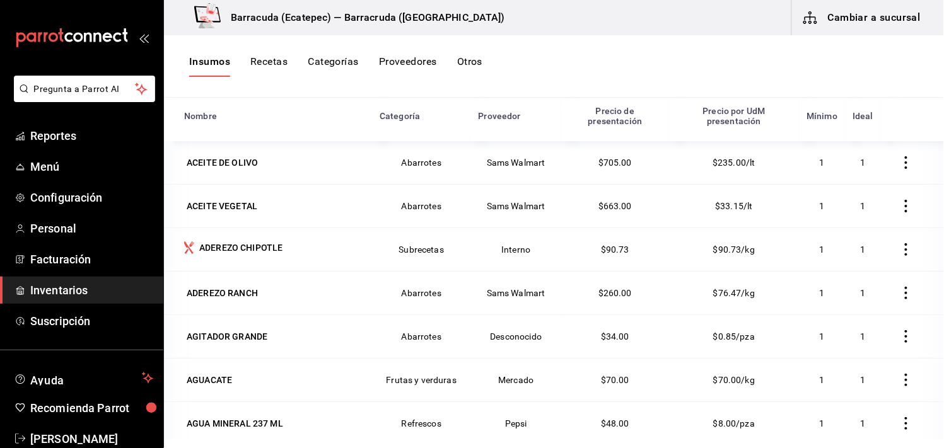
click at [321, 64] on button "Categorías" at bounding box center [333, 65] width 51 height 21
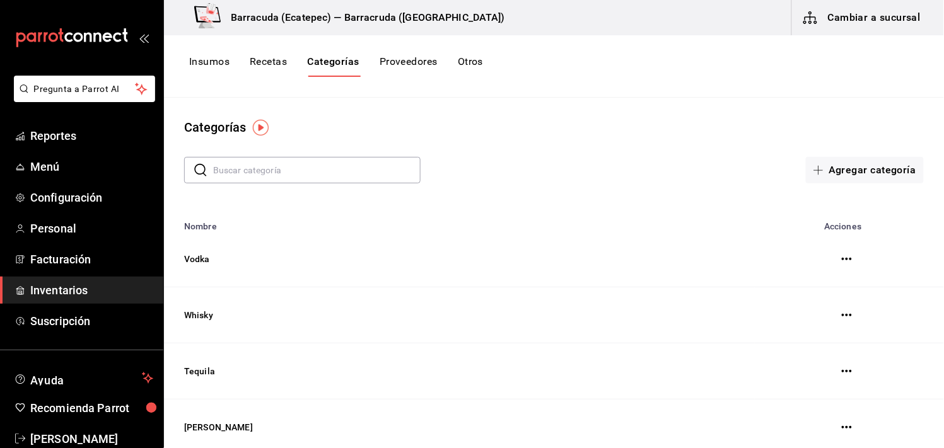
click at [282, 67] on button "Recetas" at bounding box center [268, 65] width 37 height 21
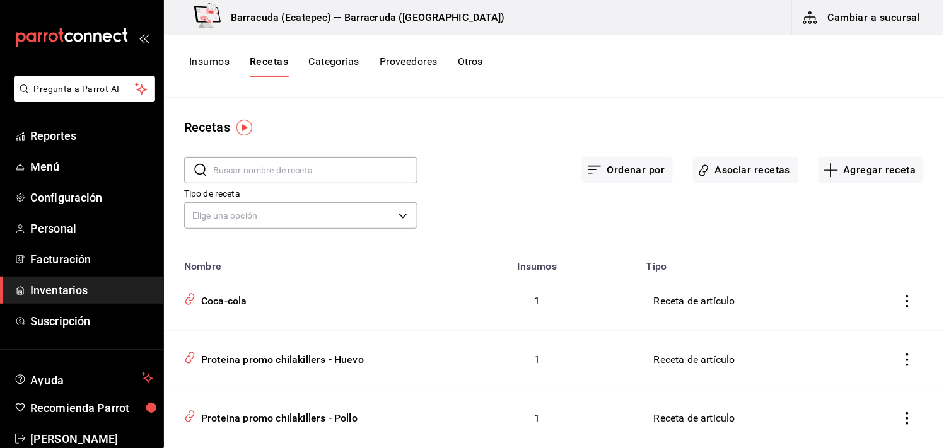
click at [485, 63] on div "Insumos Recetas Categorías Proveedores Otros" at bounding box center [554, 65] width 780 height 21
click at [213, 303] on div "Coca-cola" at bounding box center [221, 299] width 51 height 20
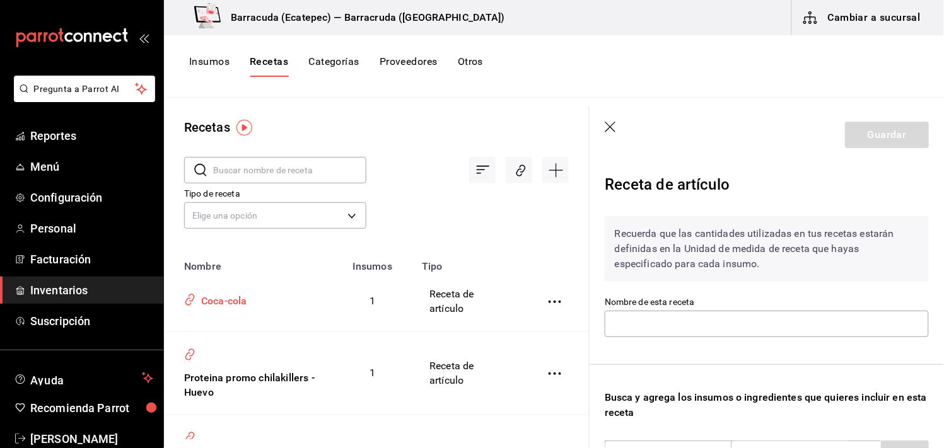
type input "Coca-cola"
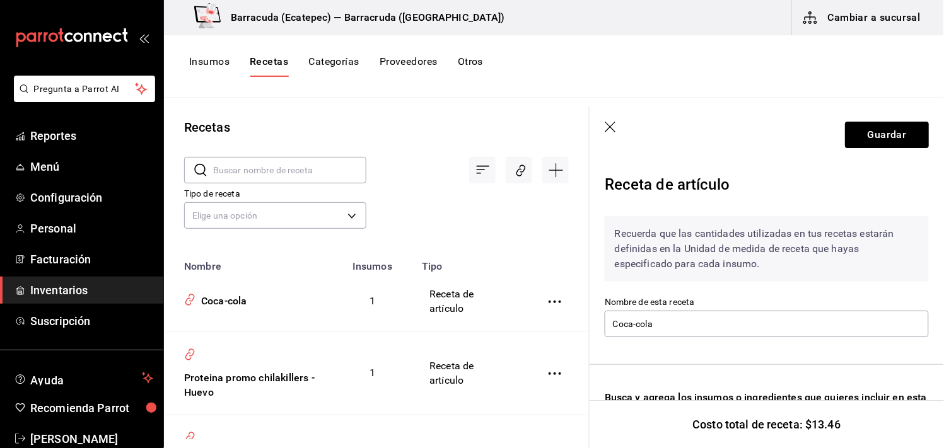
scroll to position [207, 0]
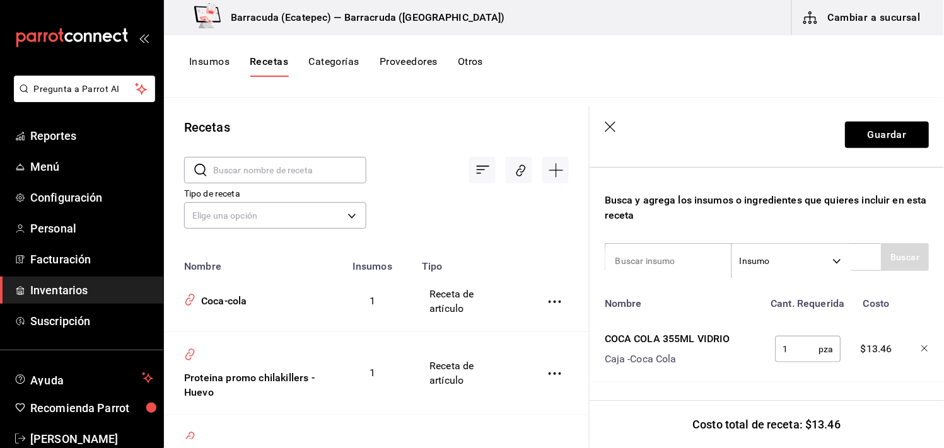
click at [858, 30] on button "Cambiar a sucursal" at bounding box center [863, 17] width 142 height 35
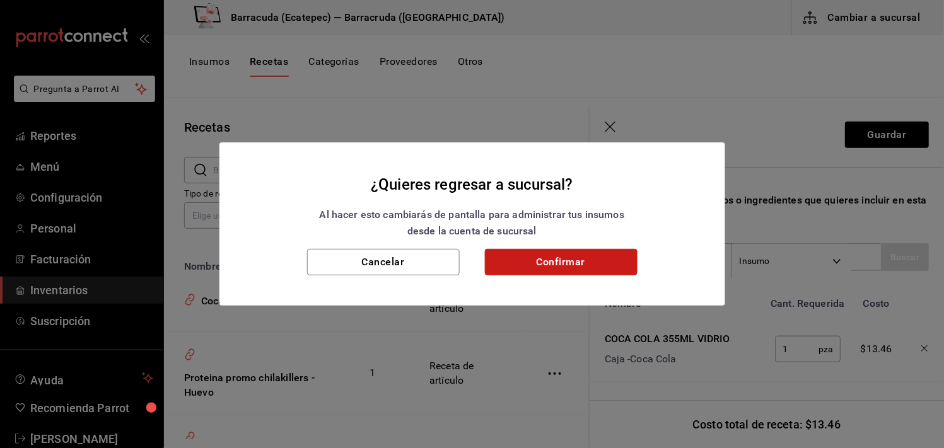
click at [536, 273] on button "Confirmar" at bounding box center [561, 262] width 153 height 26
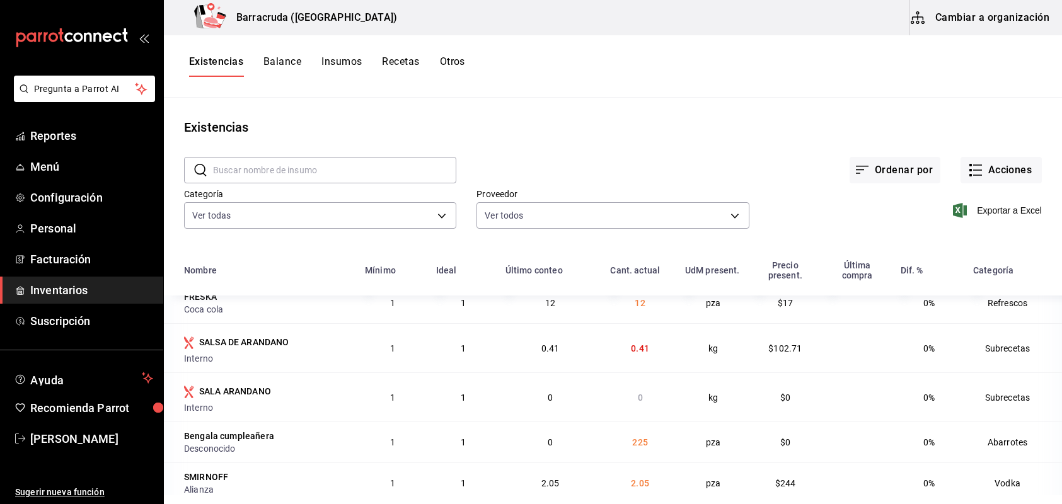
scroll to position [187, 0]
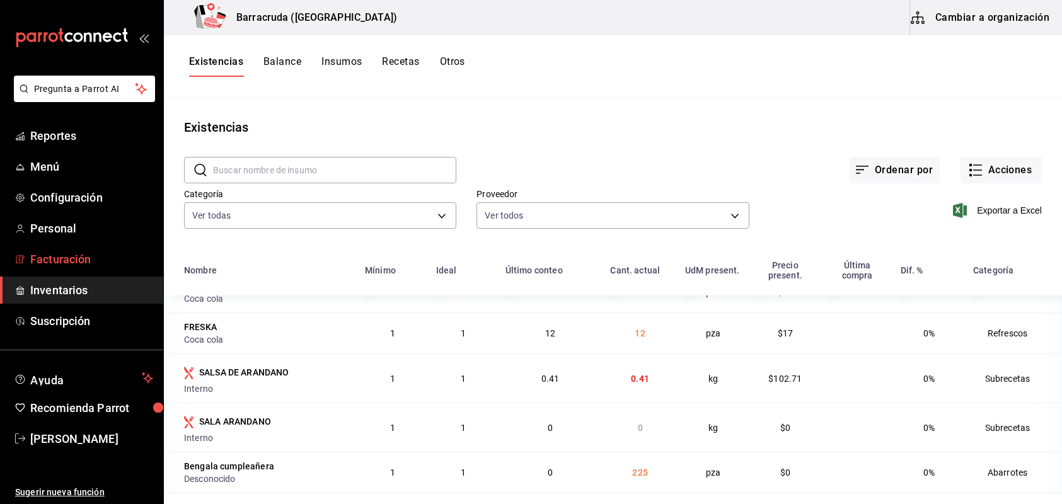
click at [104, 258] on span "Facturación" at bounding box center [91, 259] width 123 height 17
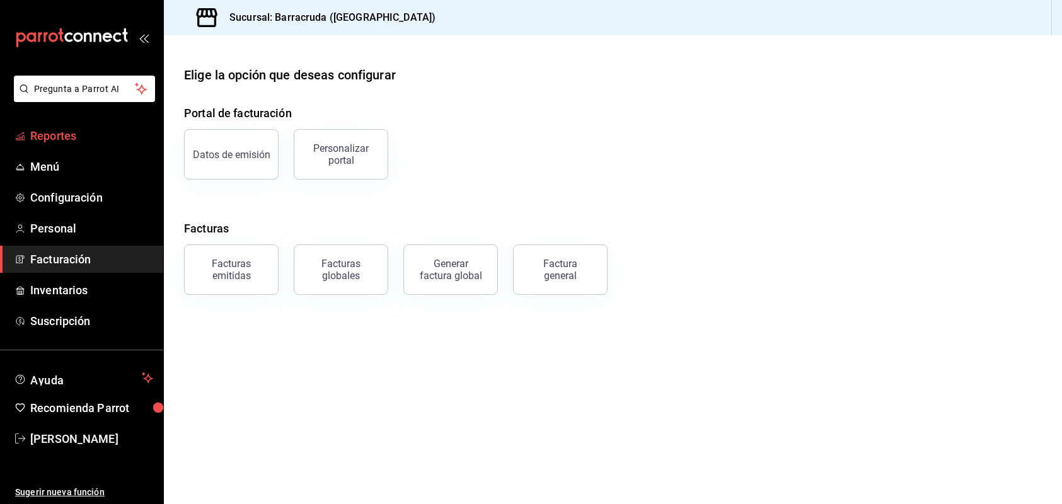
click at [49, 140] on span "Reportes" at bounding box center [91, 135] width 123 height 17
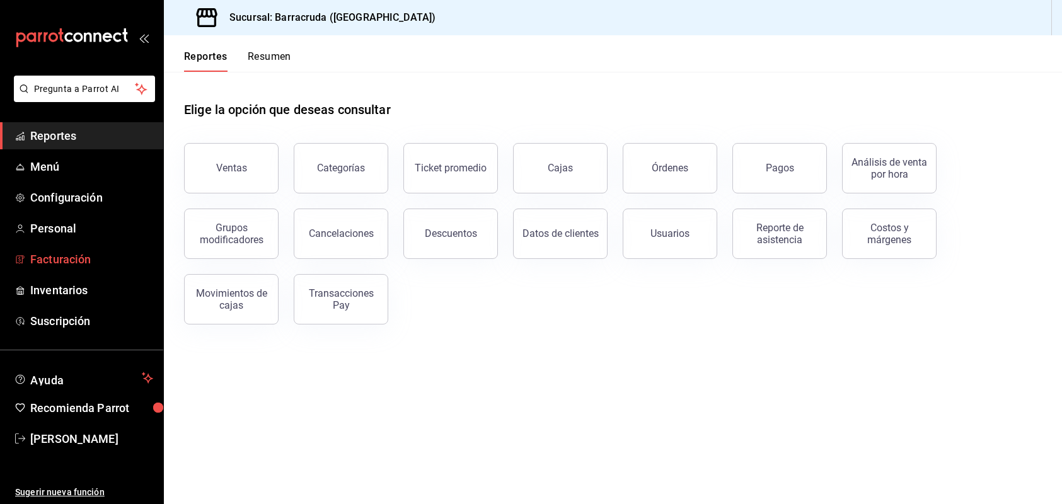
click at [64, 258] on span "Facturación" at bounding box center [91, 259] width 123 height 17
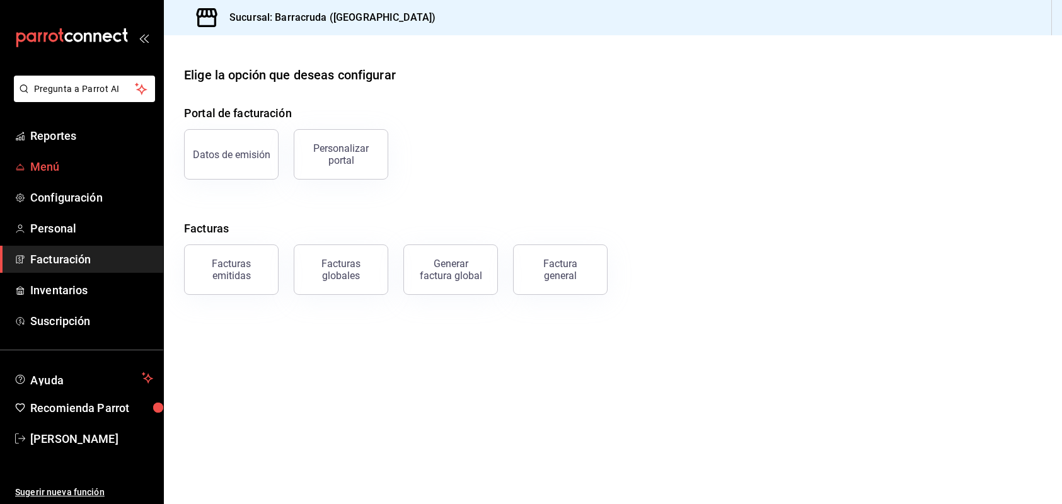
click at [52, 162] on span "Menú" at bounding box center [91, 166] width 123 height 17
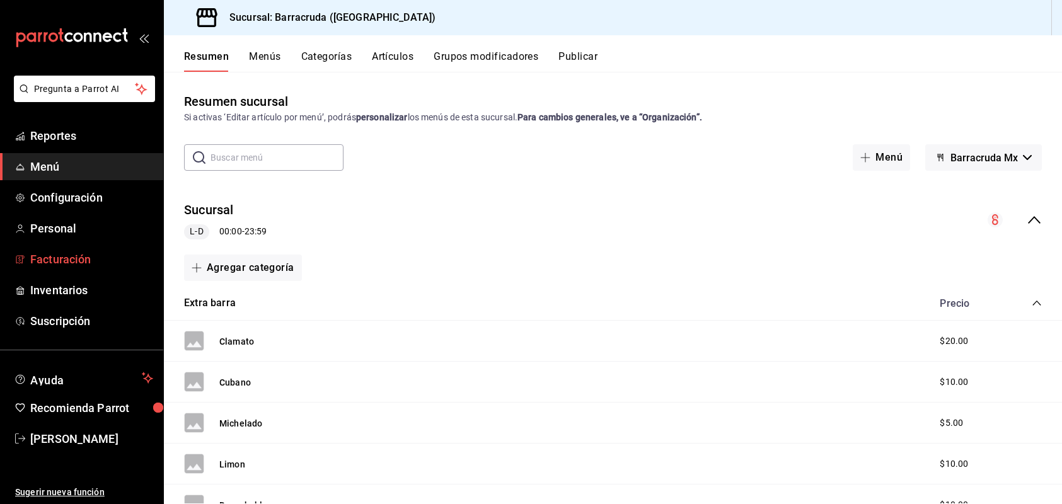
click at [52, 257] on span "Facturación" at bounding box center [91, 259] width 123 height 17
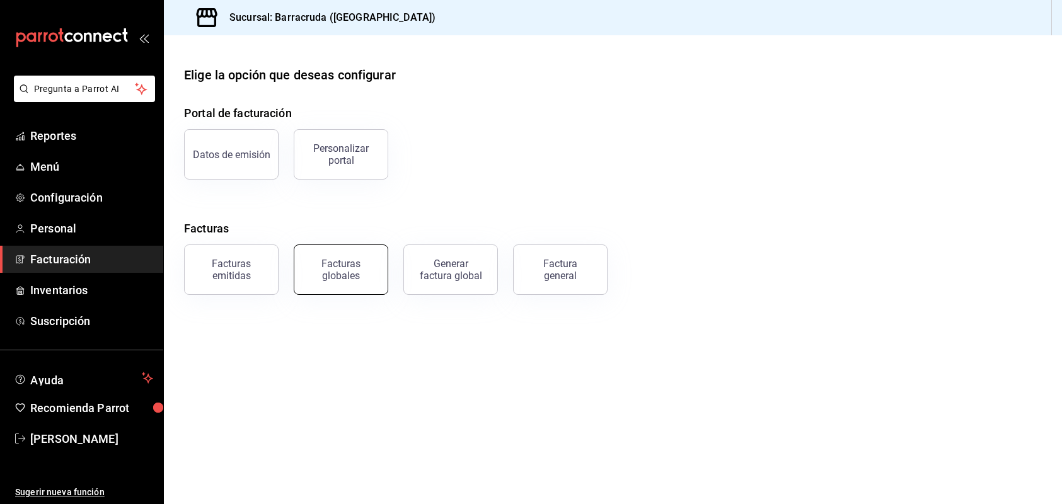
click at [361, 272] on div "Facturas globales" at bounding box center [341, 270] width 78 height 24
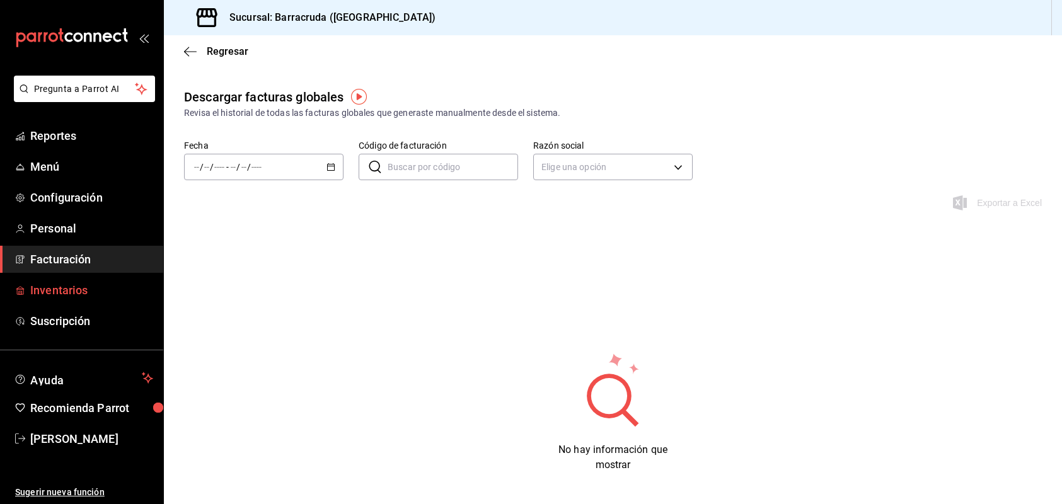
click at [54, 294] on span "Inventarios" at bounding box center [91, 290] width 123 height 17
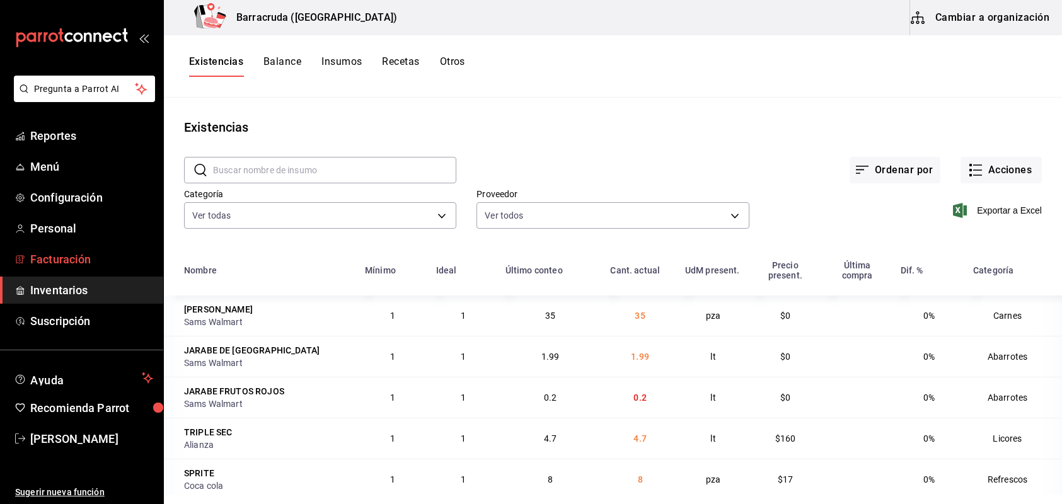
click at [66, 259] on span "Facturación" at bounding box center [91, 259] width 123 height 17
